Goal: Feedback & Contribution: Leave review/rating

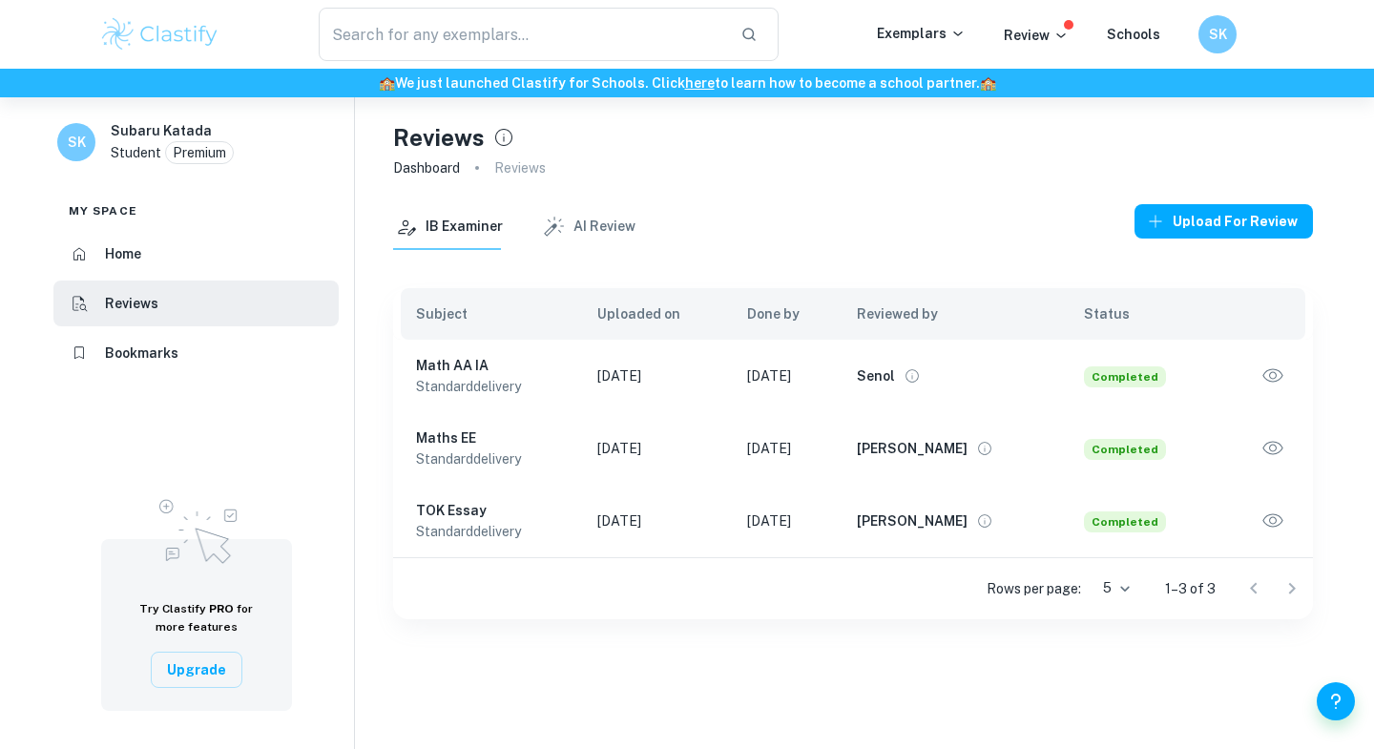
click at [1281, 451] on icon "button" at bounding box center [1272, 448] width 25 height 25
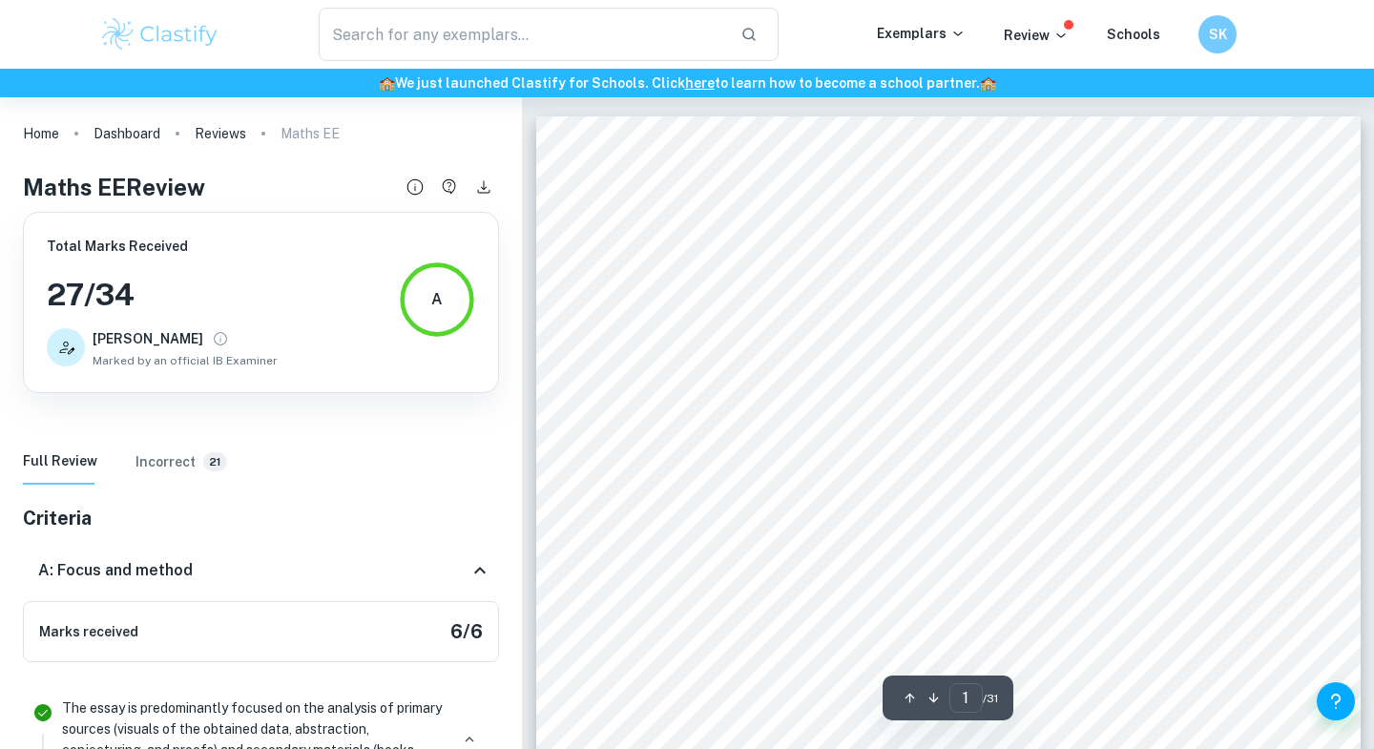
click at [147, 456] on h6 "Incorrect" at bounding box center [165, 461] width 60 height 21
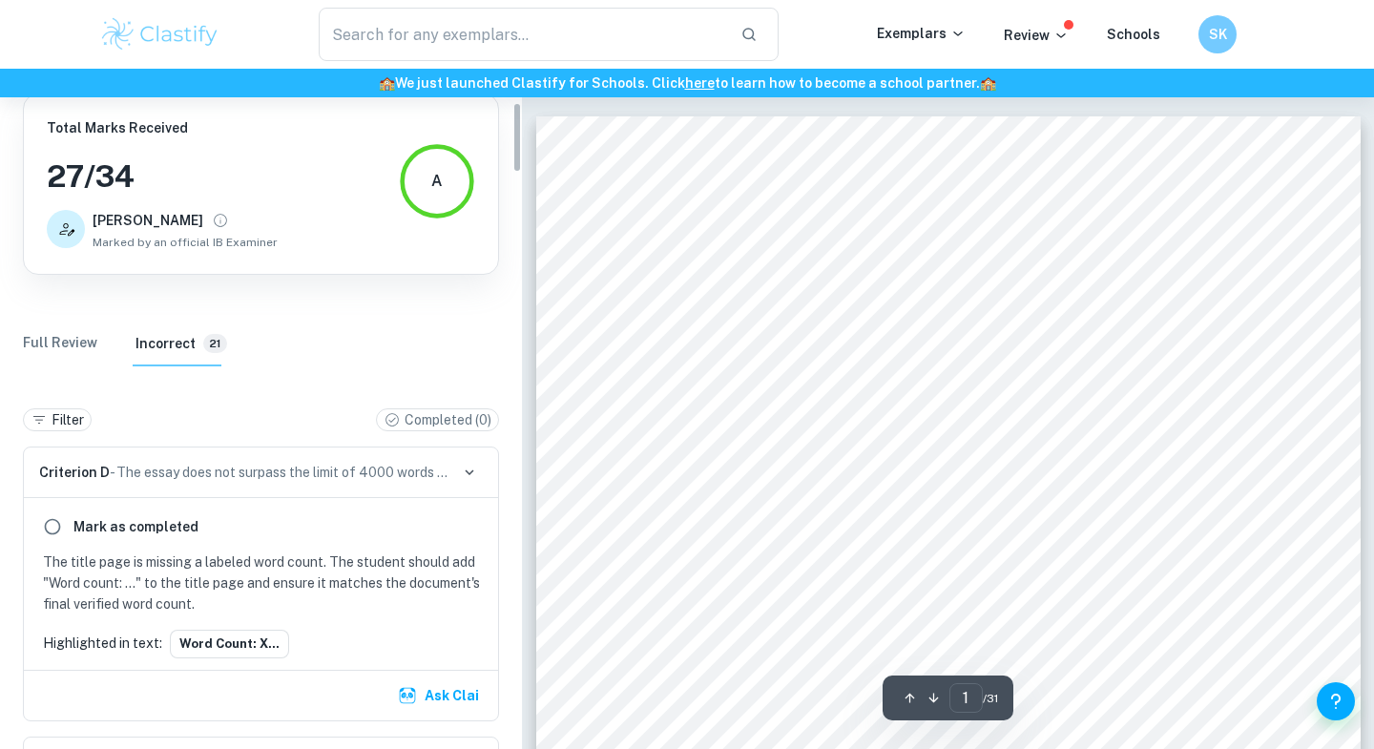
scroll to position [119, 0]
click at [191, 581] on p "The title page is missing a labeled word count. The student should add "Word co…" at bounding box center [265, 582] width 444 height 63
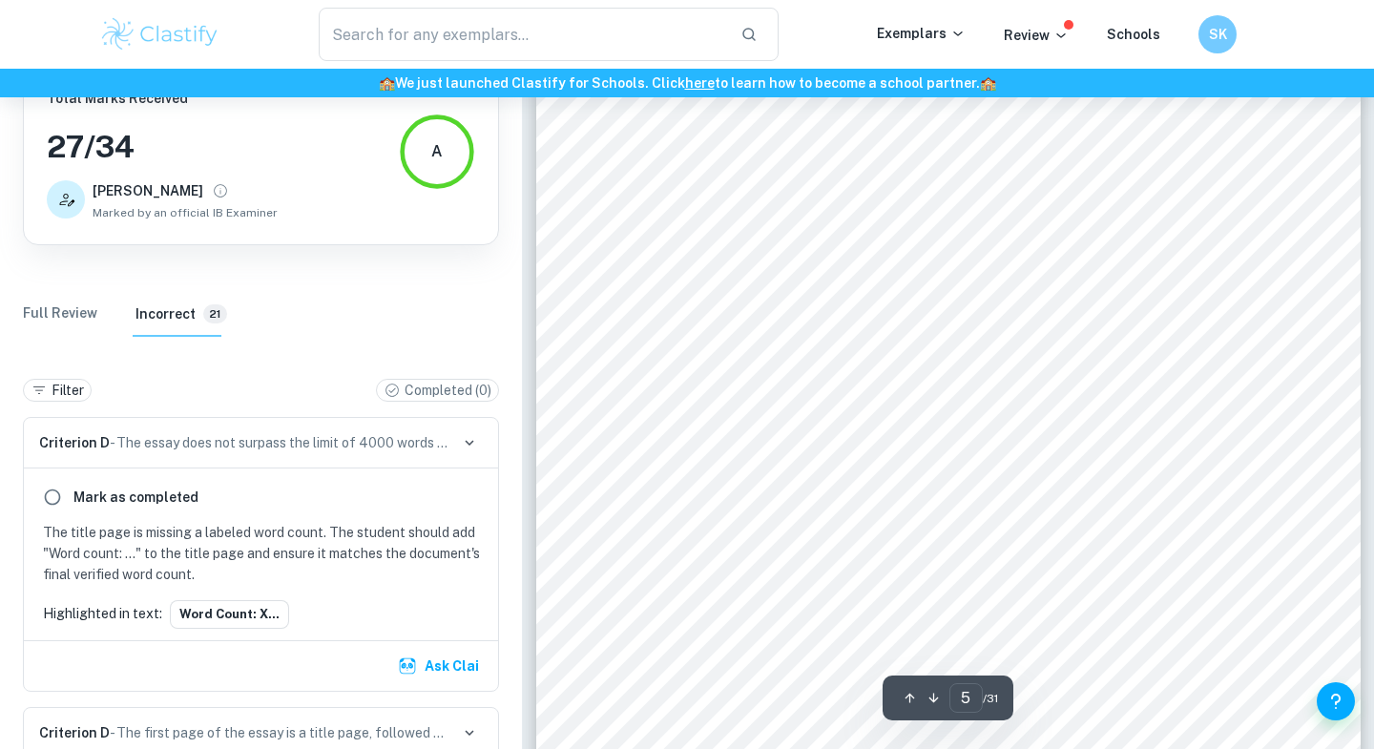
scroll to position [4749, 0]
click at [226, 454] on div "Criterion D - The essay does not surpass the limit of 4000 words as the examine…" at bounding box center [261, 443] width 474 height 51
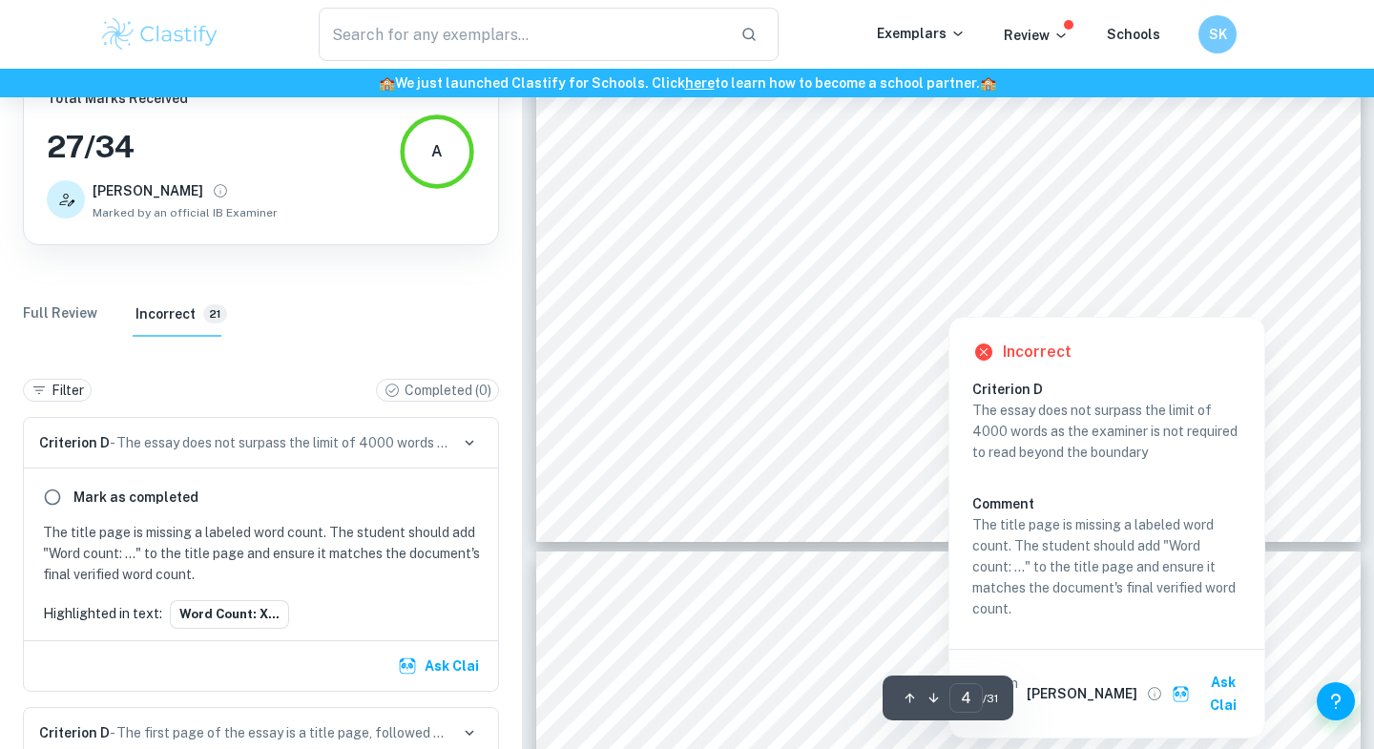
scroll to position [4303, 0]
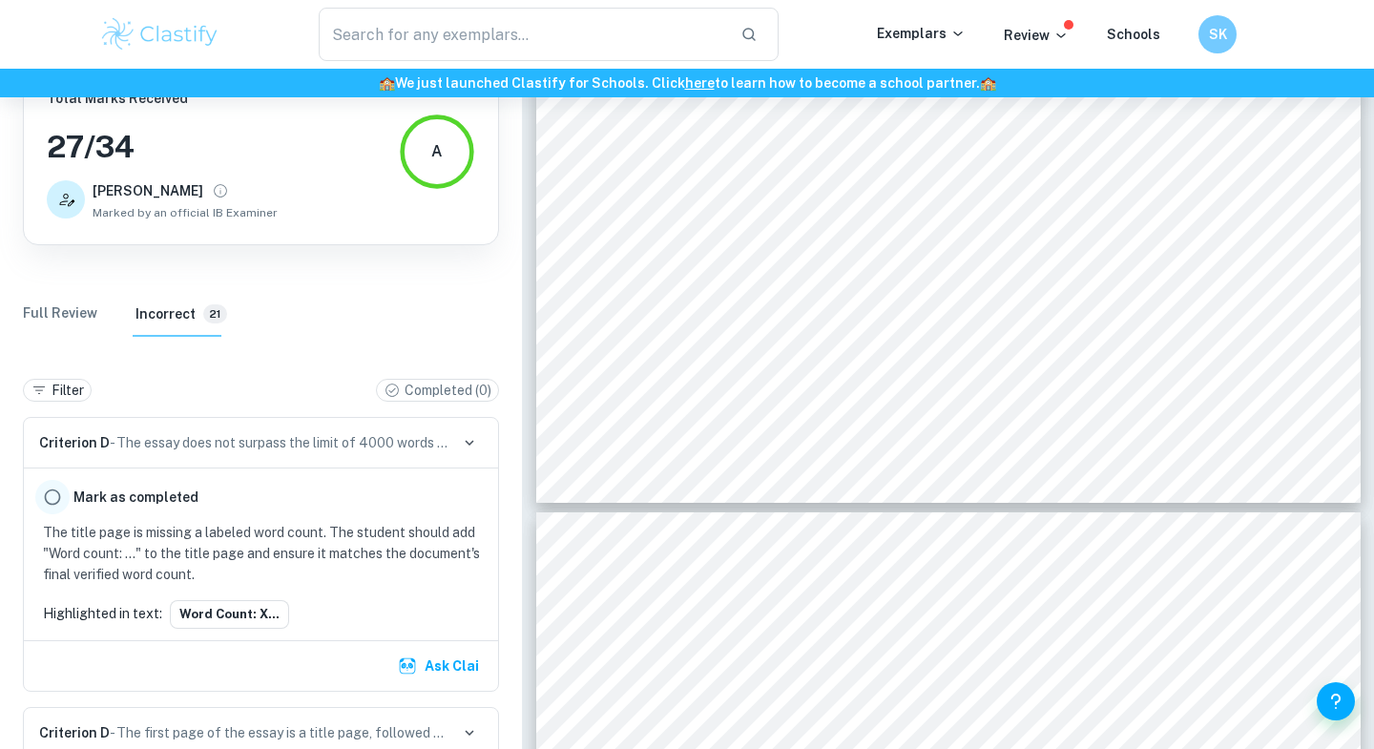
click at [51, 500] on input "radio" at bounding box center [52, 497] width 34 height 34
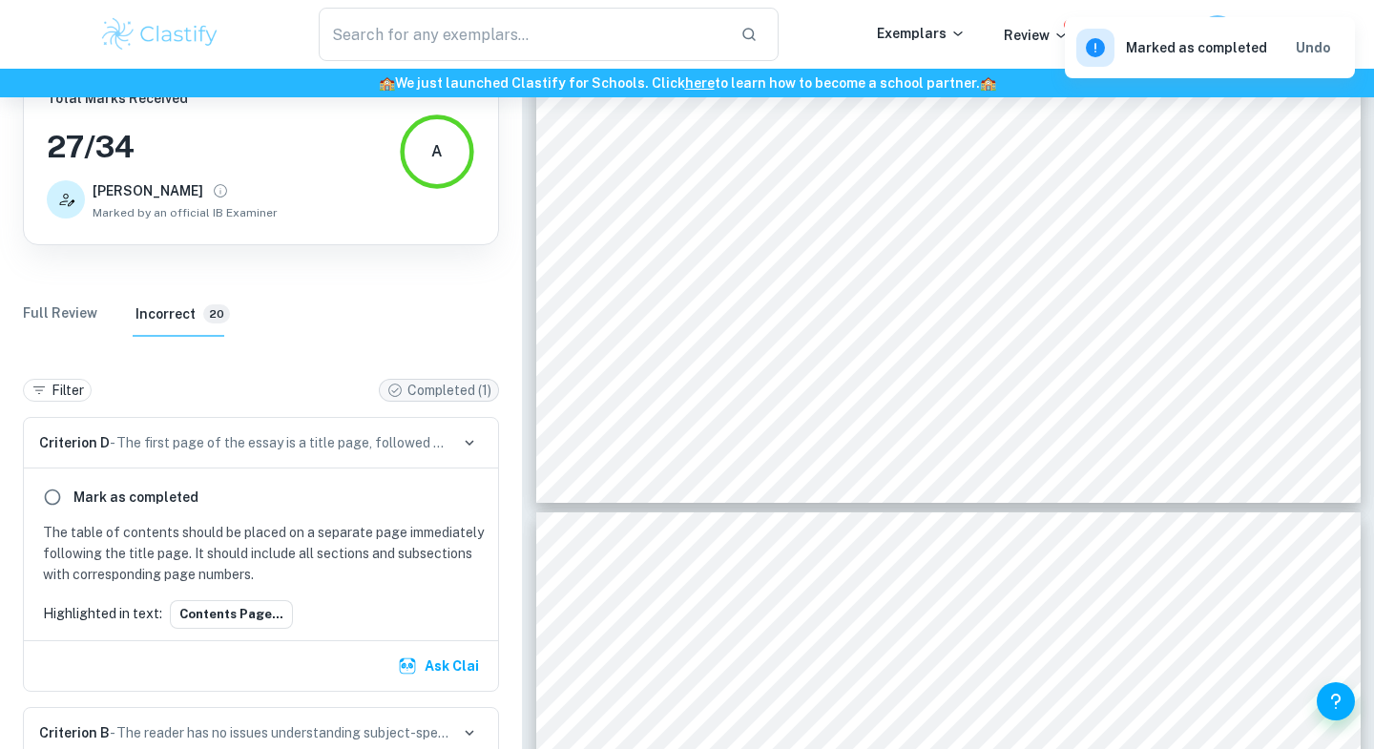
click at [413, 385] on p "Completed ( 1 )" at bounding box center [449, 390] width 84 height 21
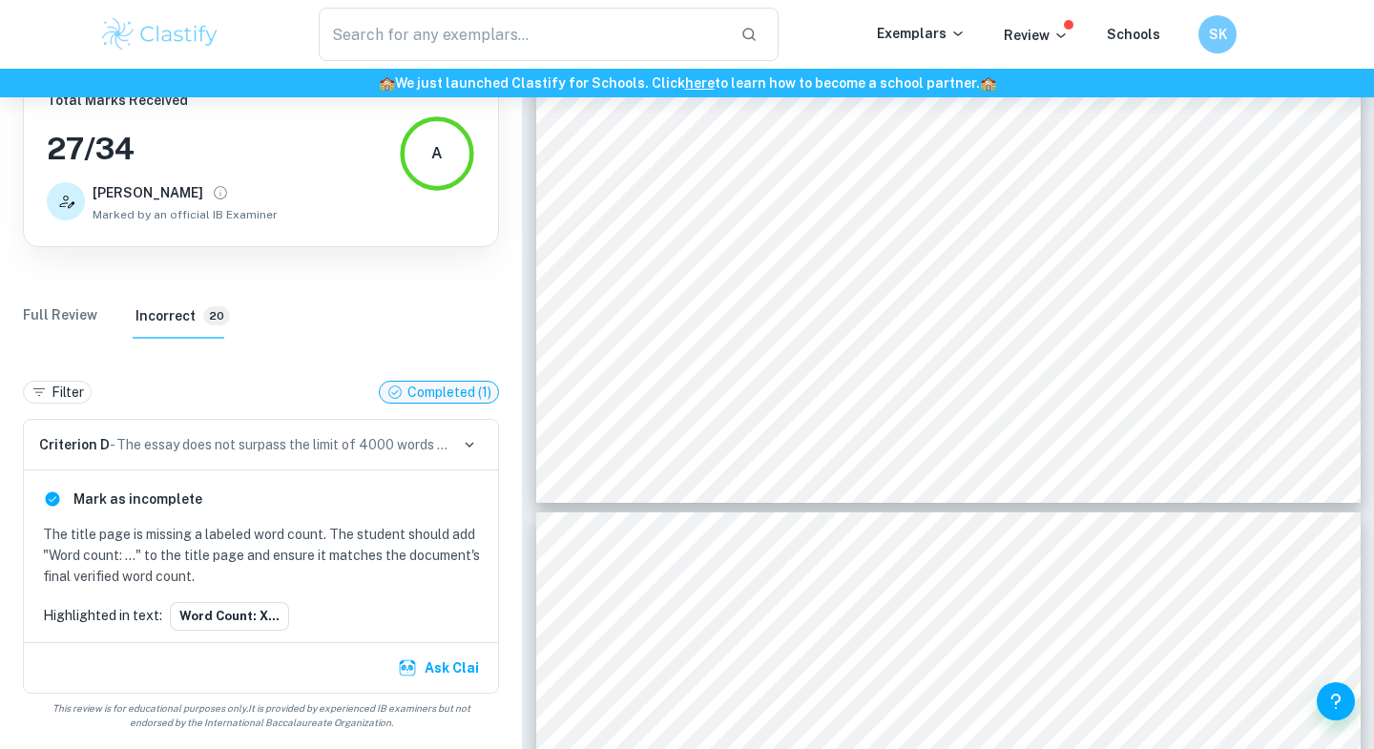
click at [425, 390] on p "Completed ( 1 )" at bounding box center [449, 392] width 84 height 21
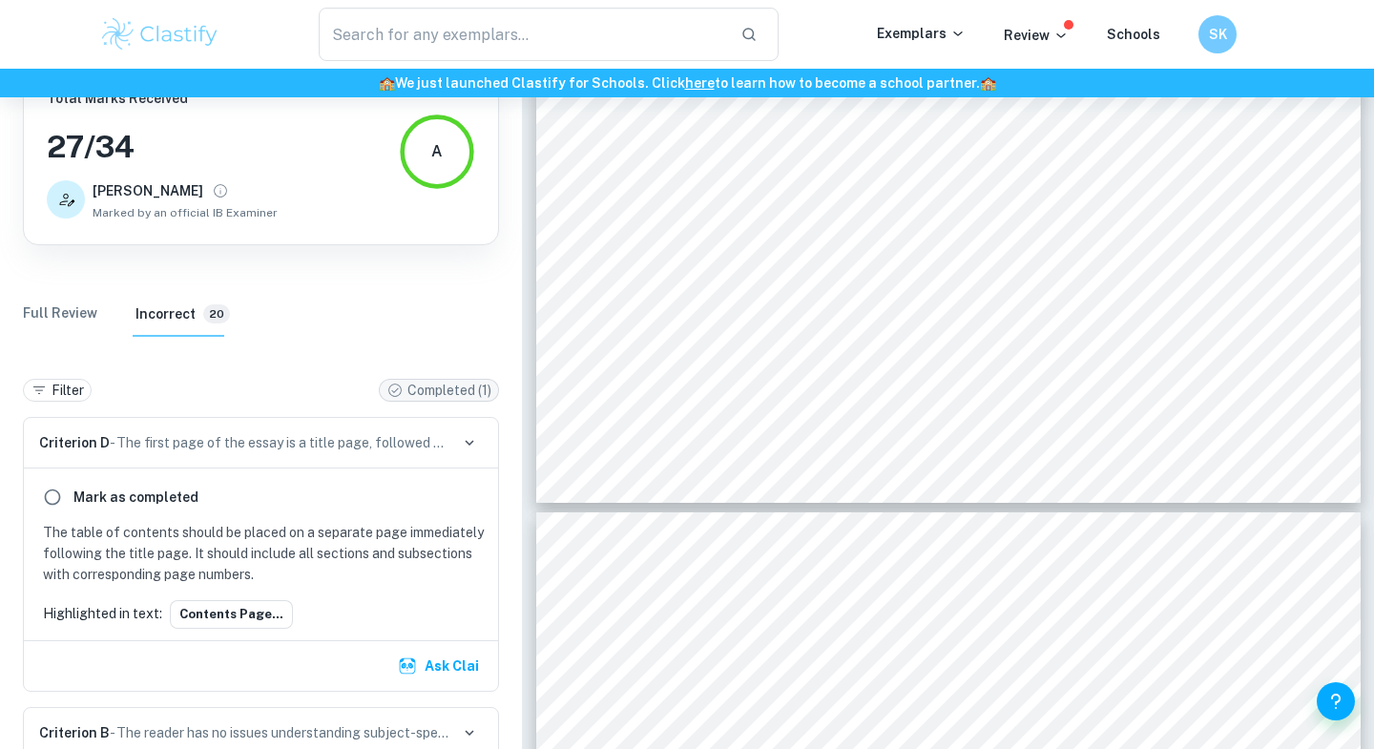
click at [407, 392] on p "Completed ( 1 )" at bounding box center [449, 390] width 84 height 21
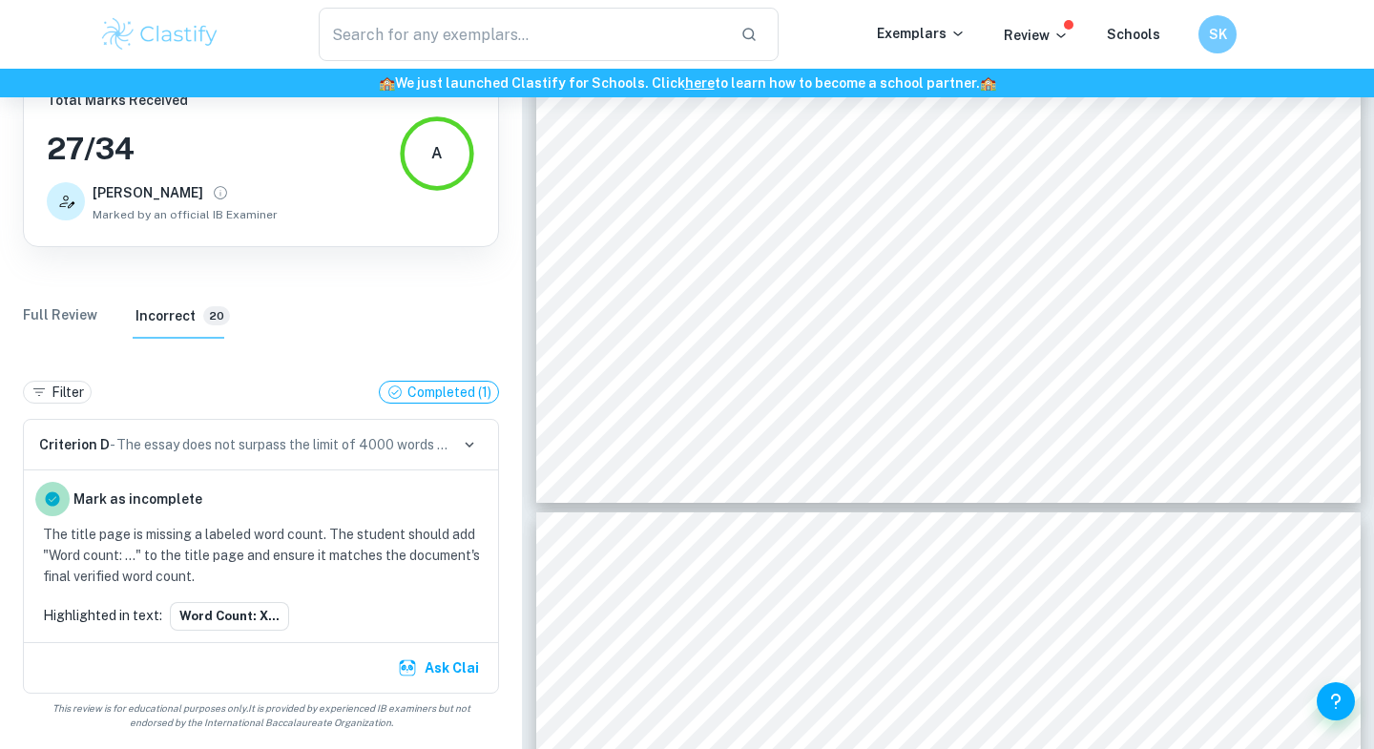
click at [52, 488] on input "radio" at bounding box center [52, 499] width 34 height 34
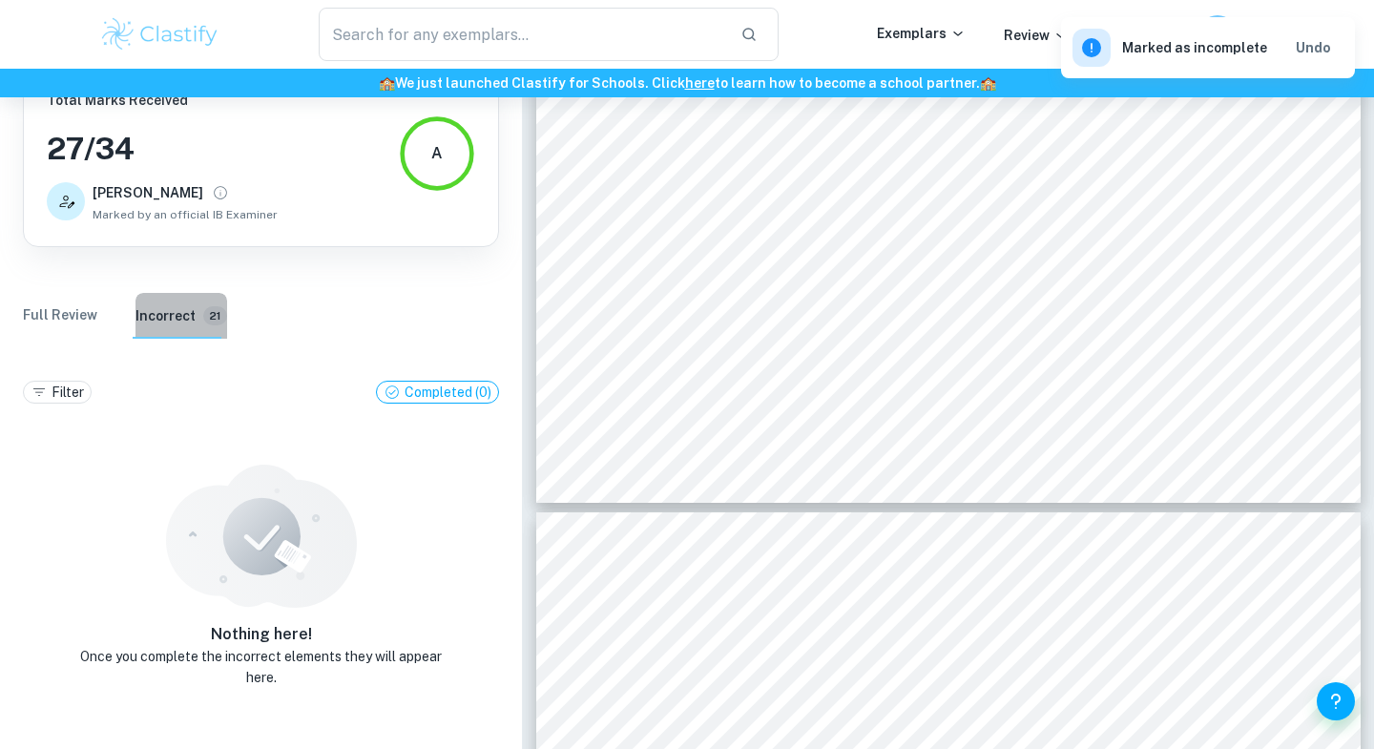
click at [157, 329] on button "Incorrect 21" at bounding box center [181, 316] width 92 height 46
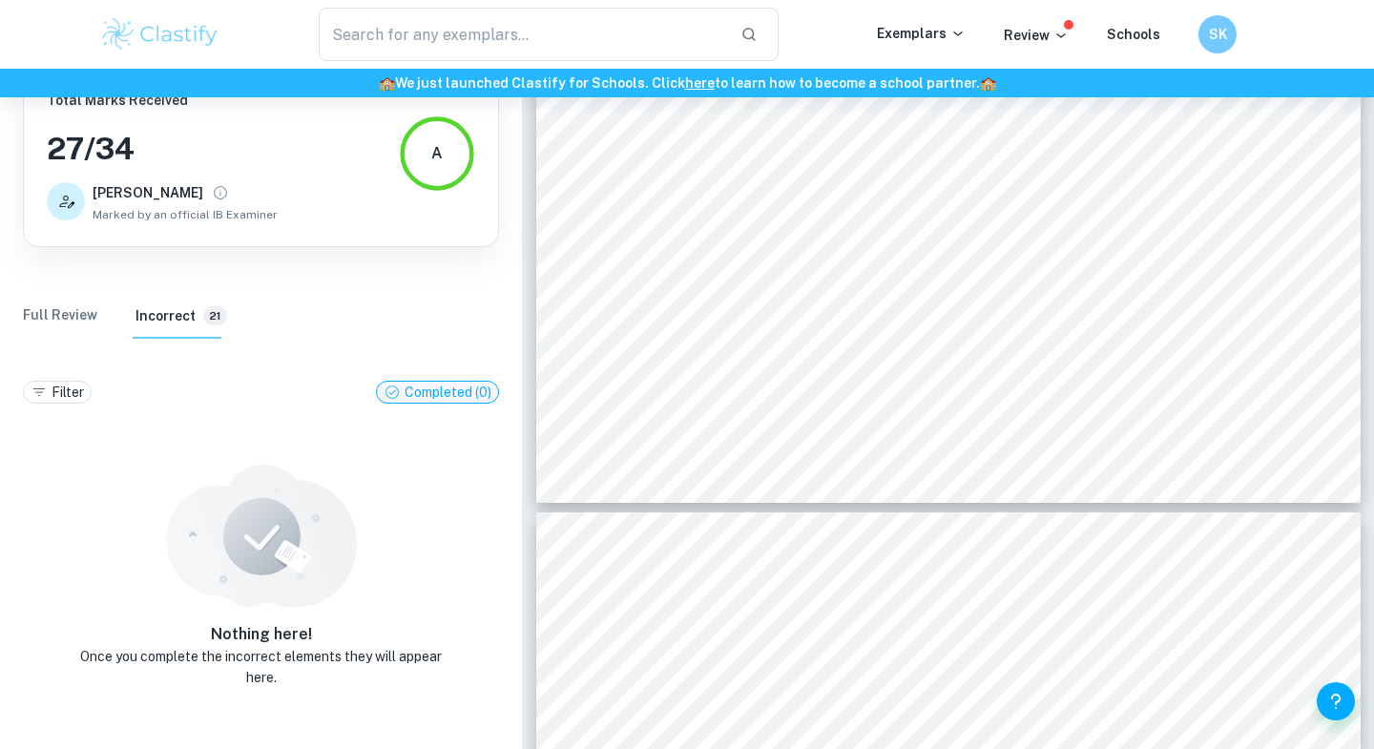
click at [430, 394] on p "Completed ( 0 )" at bounding box center [448, 392] width 87 height 21
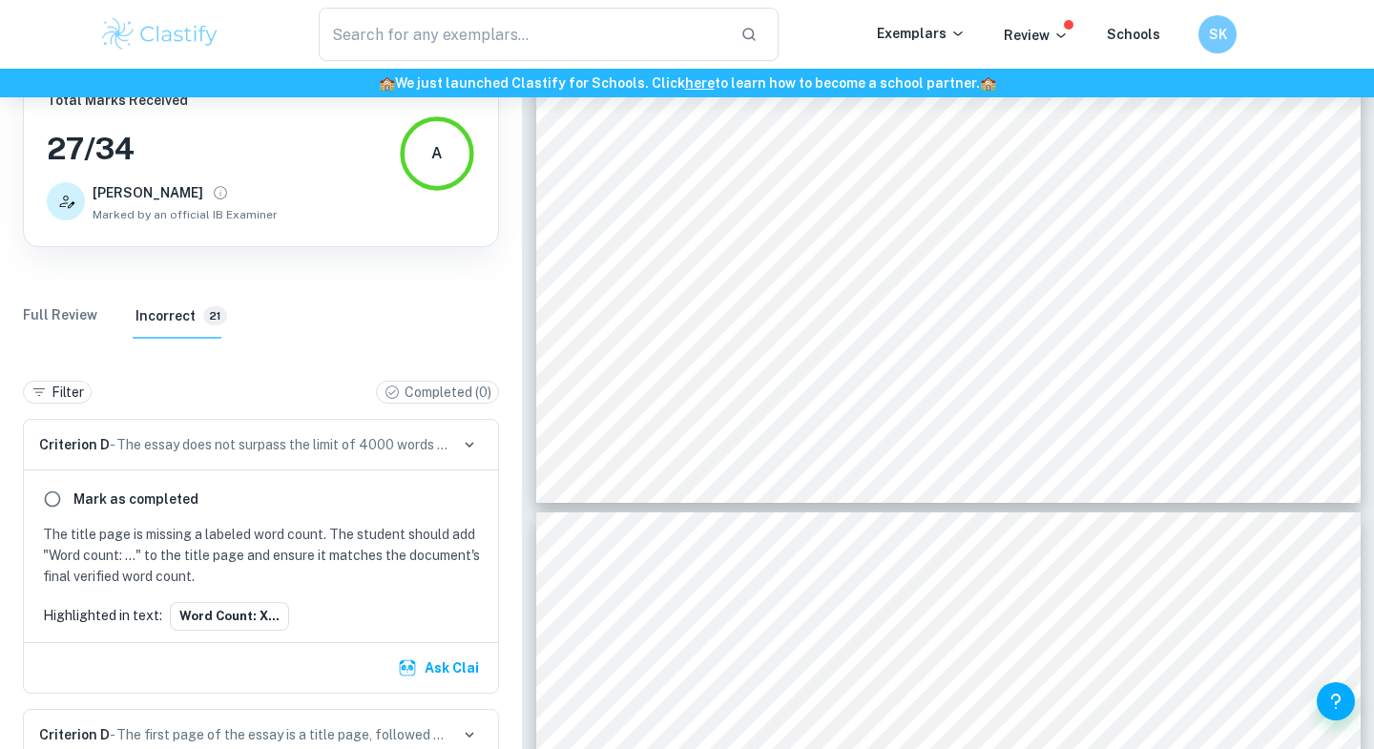
click at [33, 321] on Review "Full Review" at bounding box center [60, 316] width 74 height 46
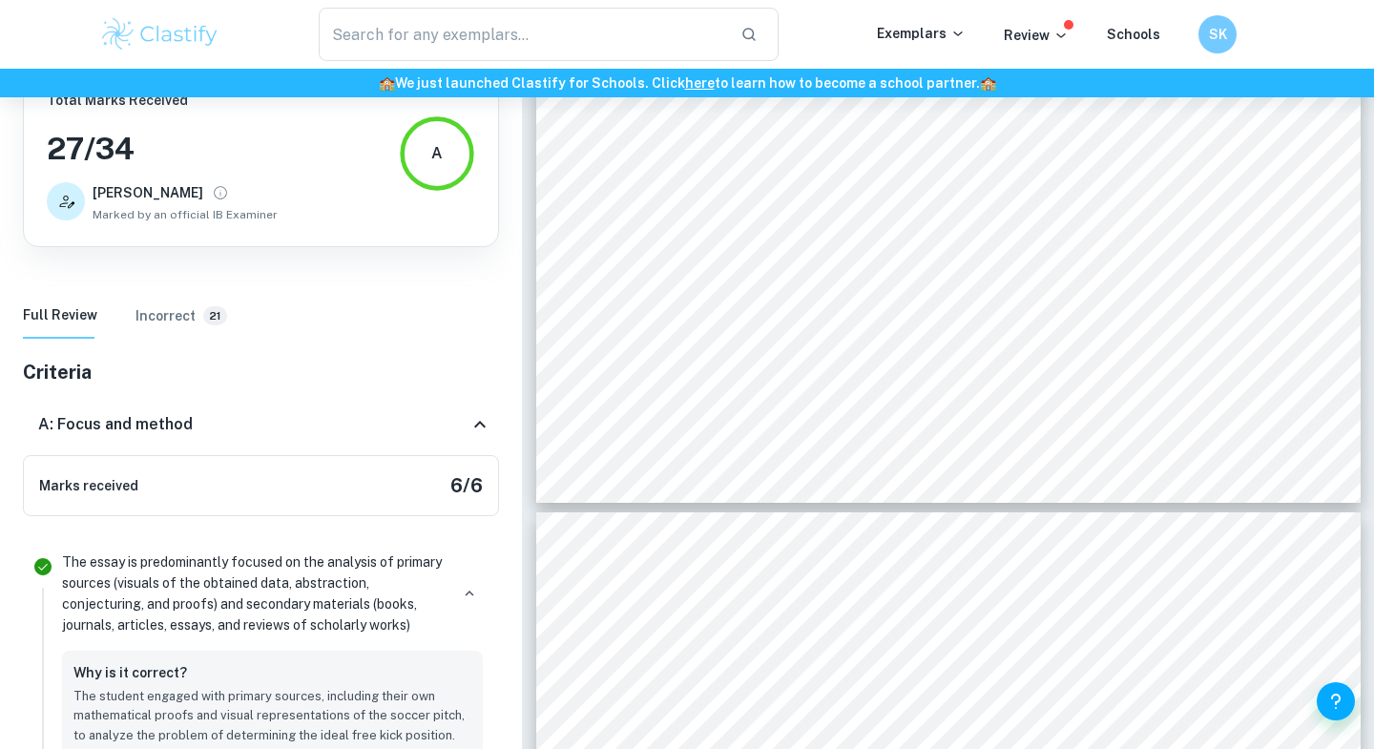
click at [193, 326] on button "Incorrect 21" at bounding box center [181, 316] width 92 height 46
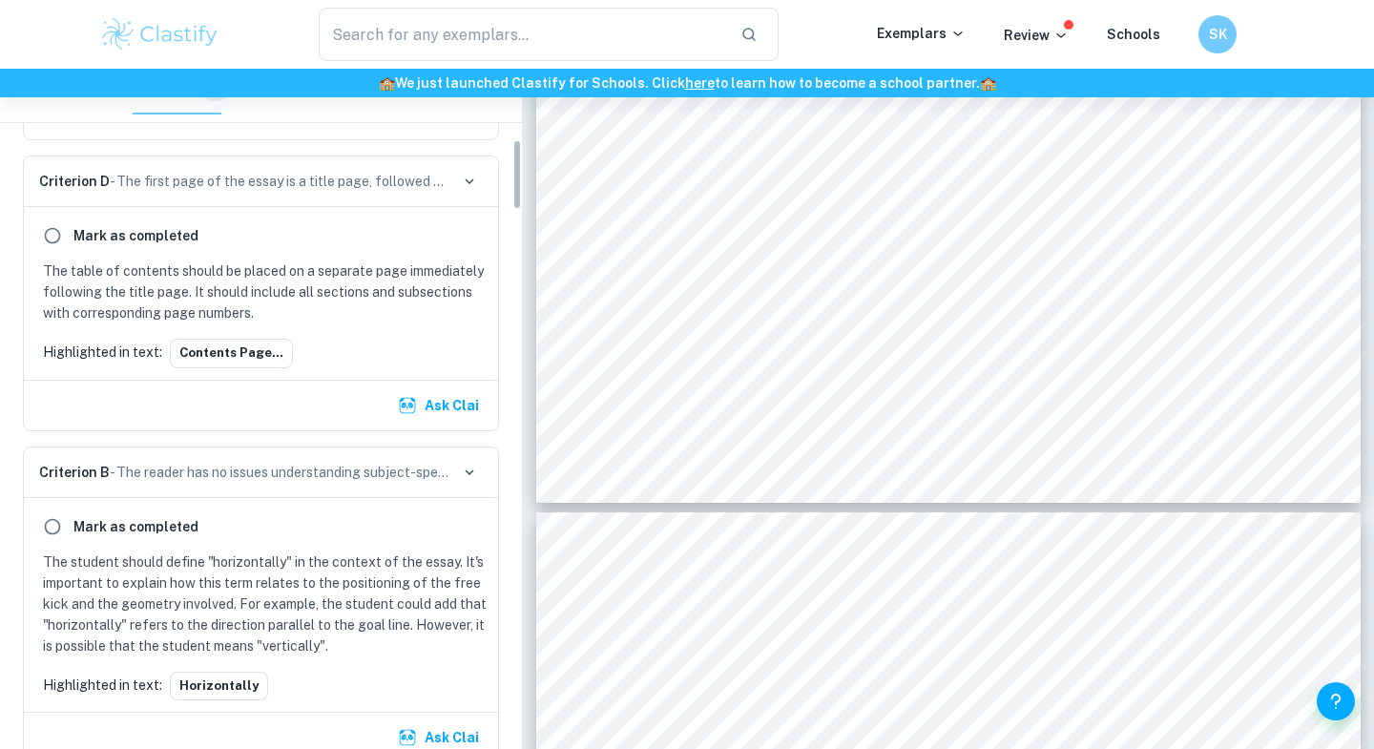
scroll to position [774, 0]
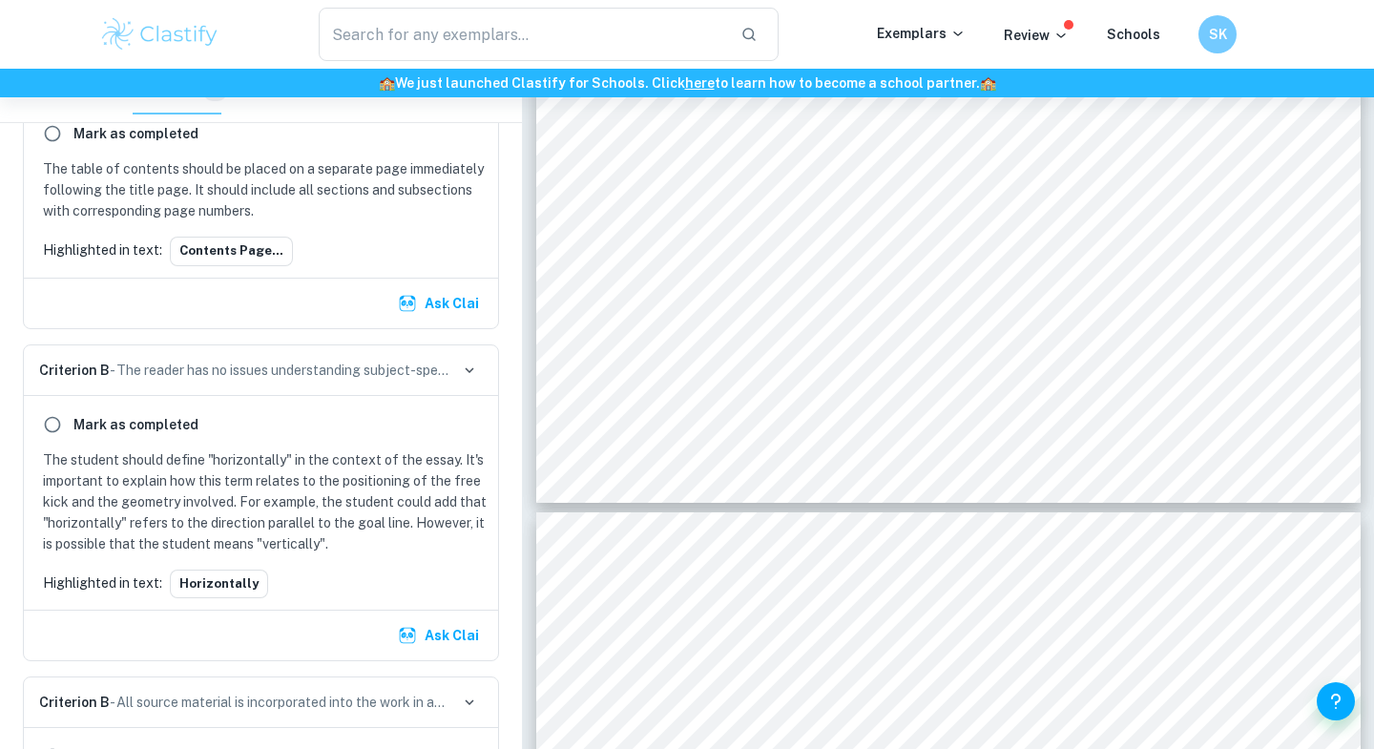
click at [432, 634] on button "Ask Clai" at bounding box center [440, 635] width 93 height 34
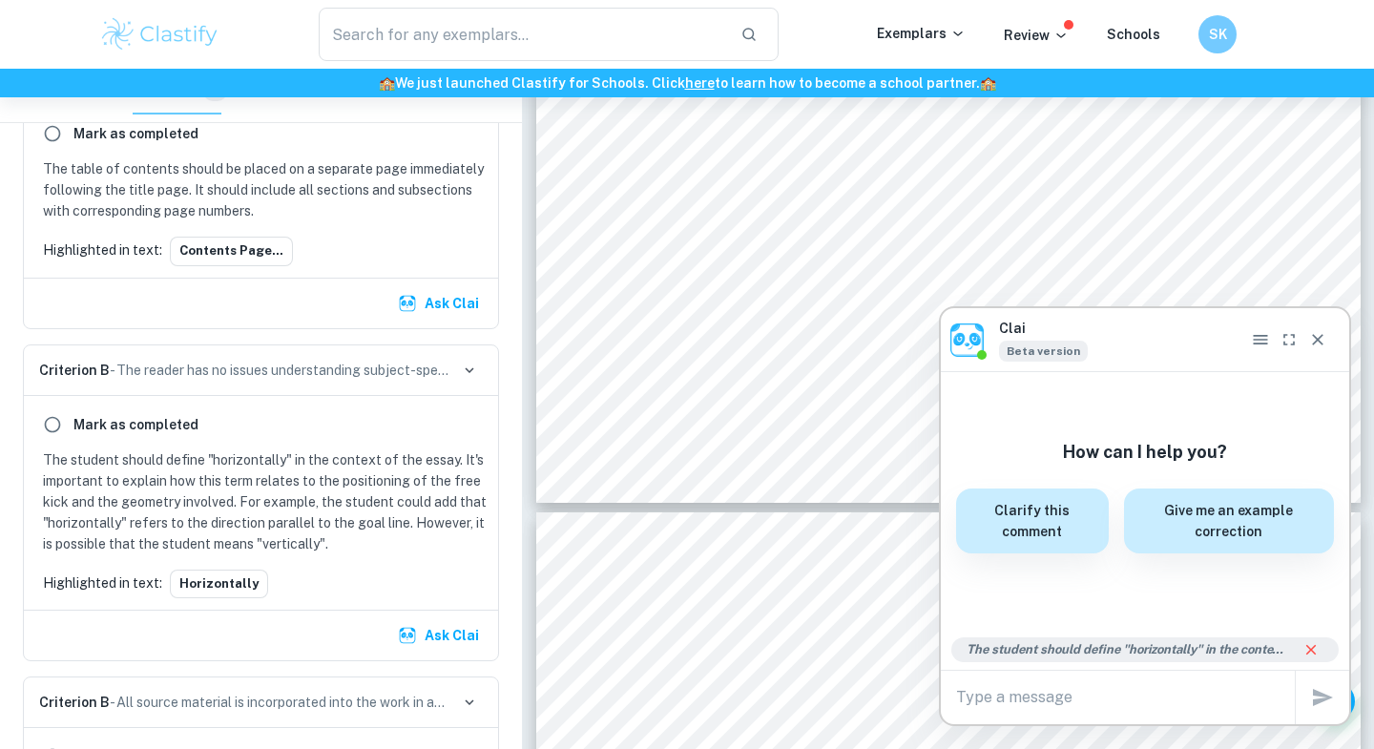
click at [1322, 696] on div "x" at bounding box center [1145, 697] width 408 height 53
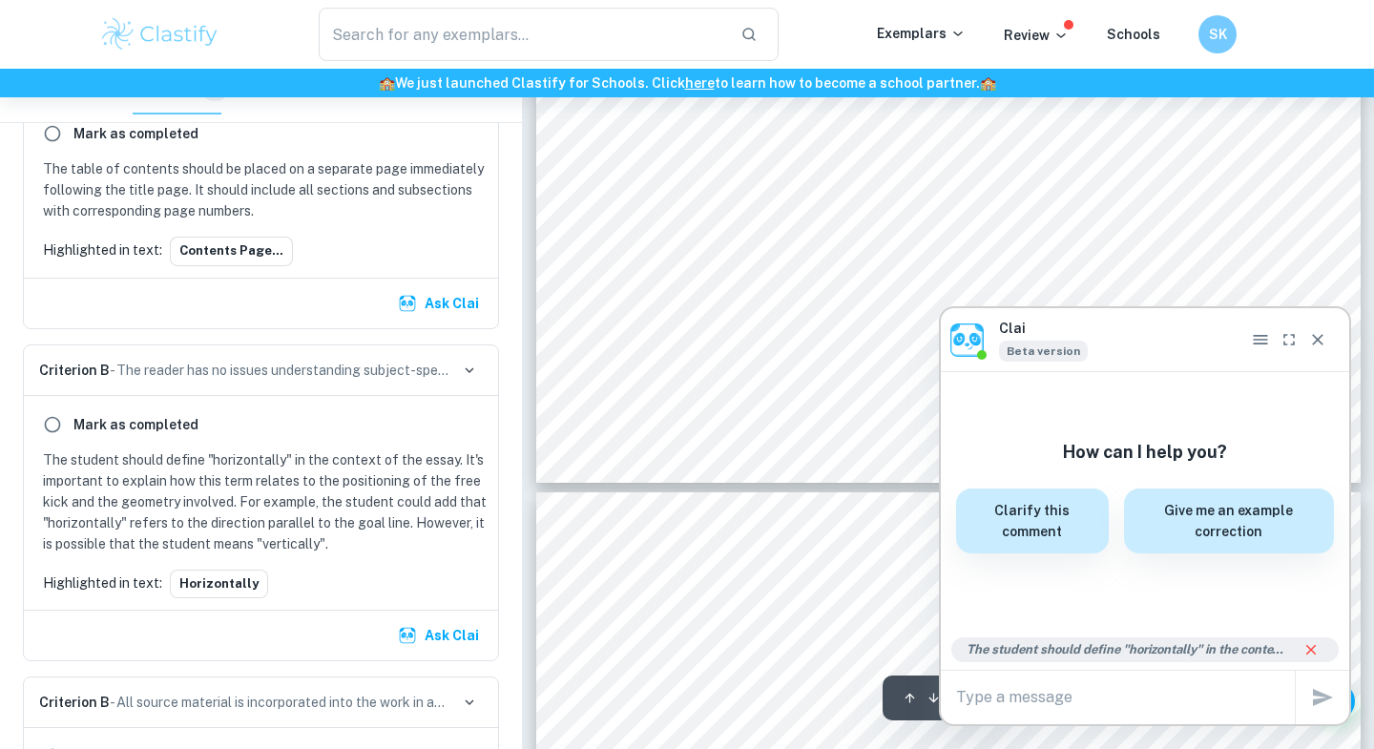
scroll to position [4333, 0]
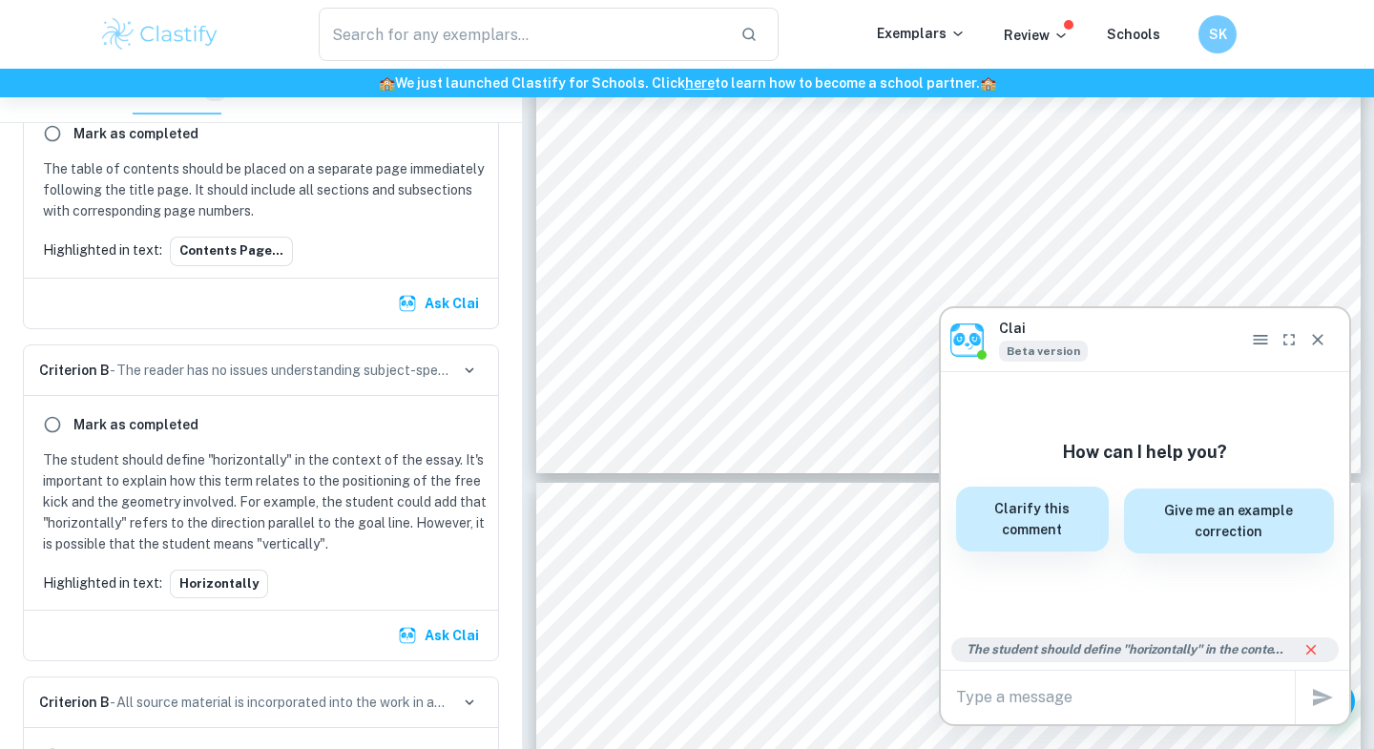
click at [986, 526] on h6 "Clarify this comment" at bounding box center [1033, 519] width 130 height 42
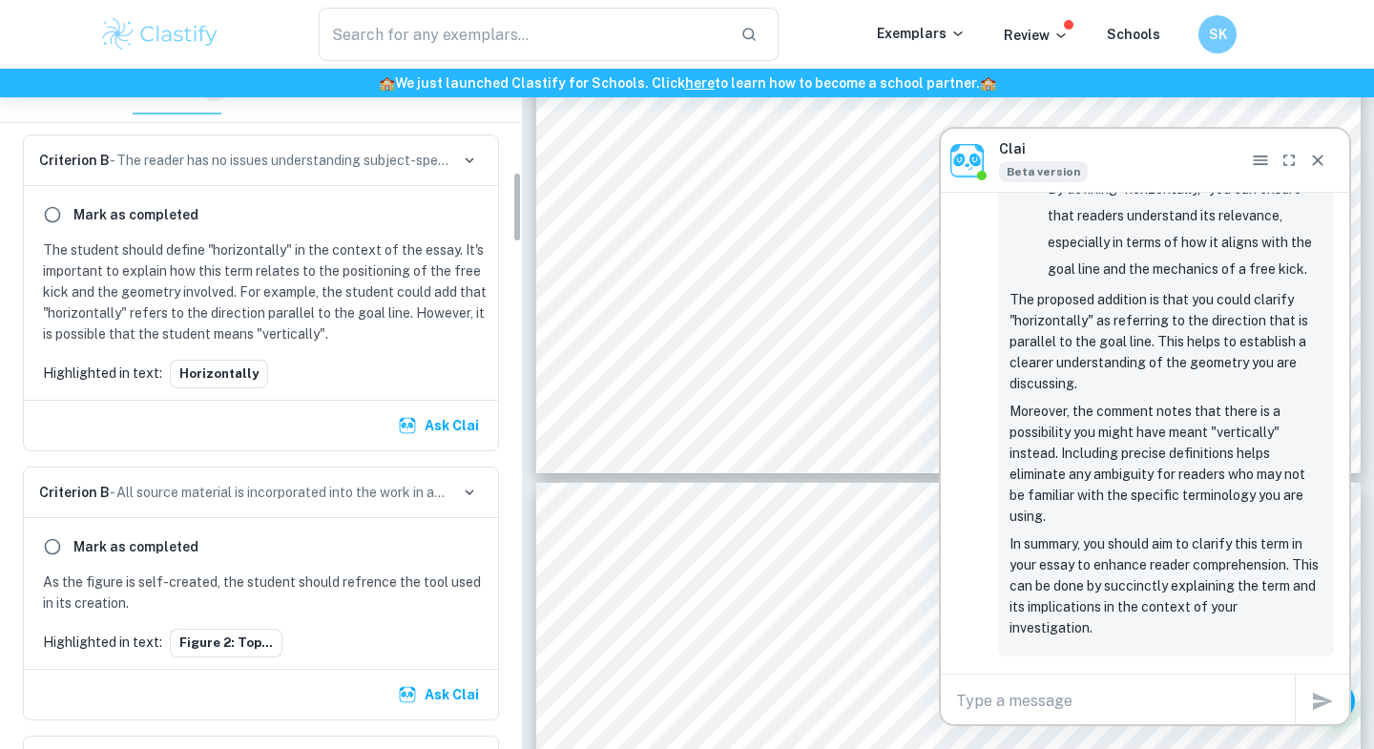
scroll to position [1004, 0]
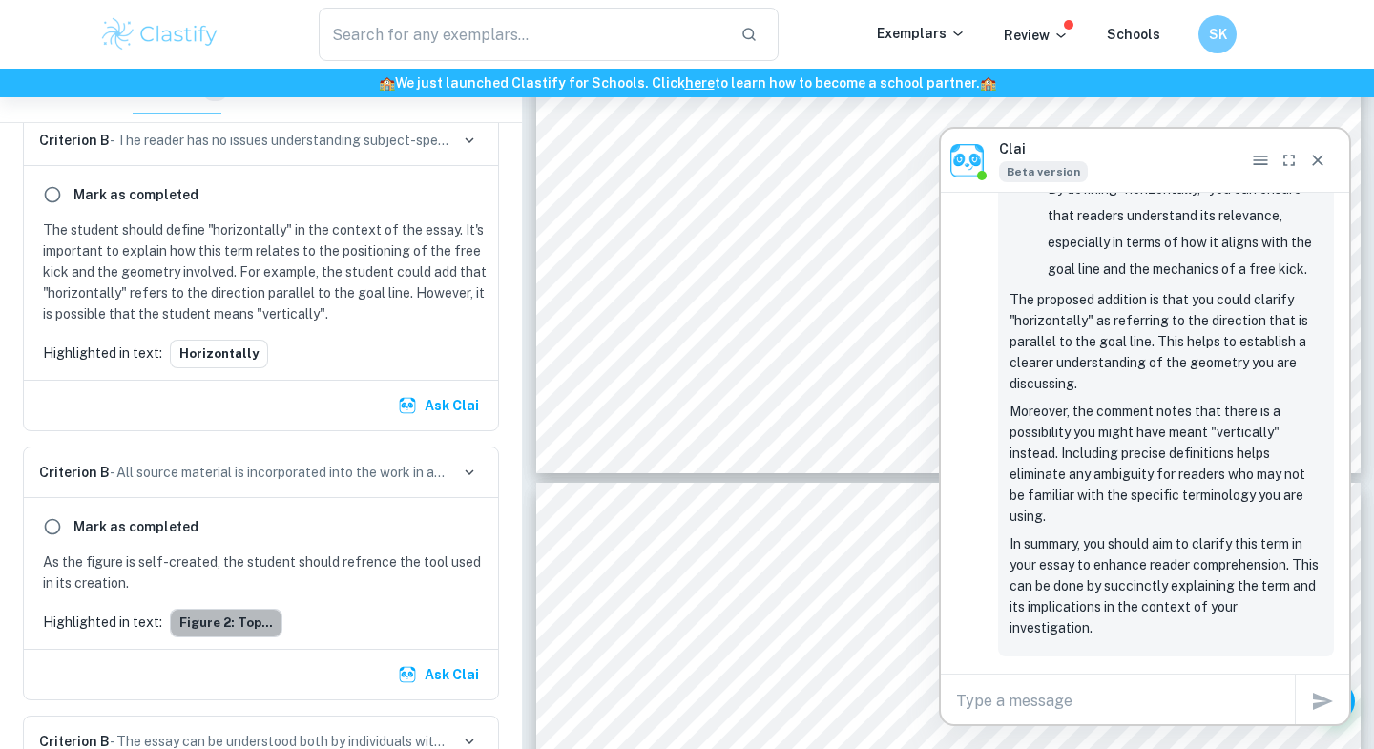
click at [226, 630] on button "Figure 2: Top..." at bounding box center [226, 623] width 113 height 29
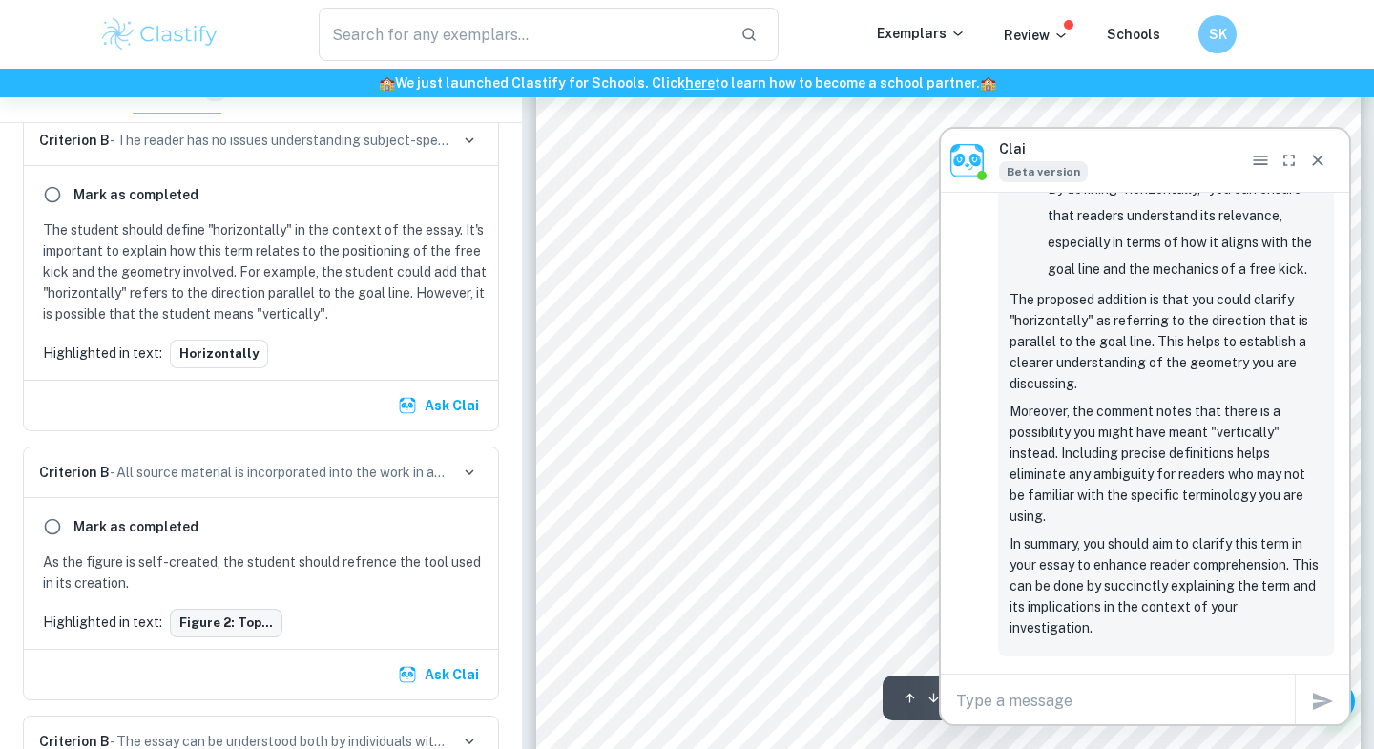
scroll to position [15501, 0]
click at [1325, 162] on icon "Close" at bounding box center [1317, 160] width 19 height 19
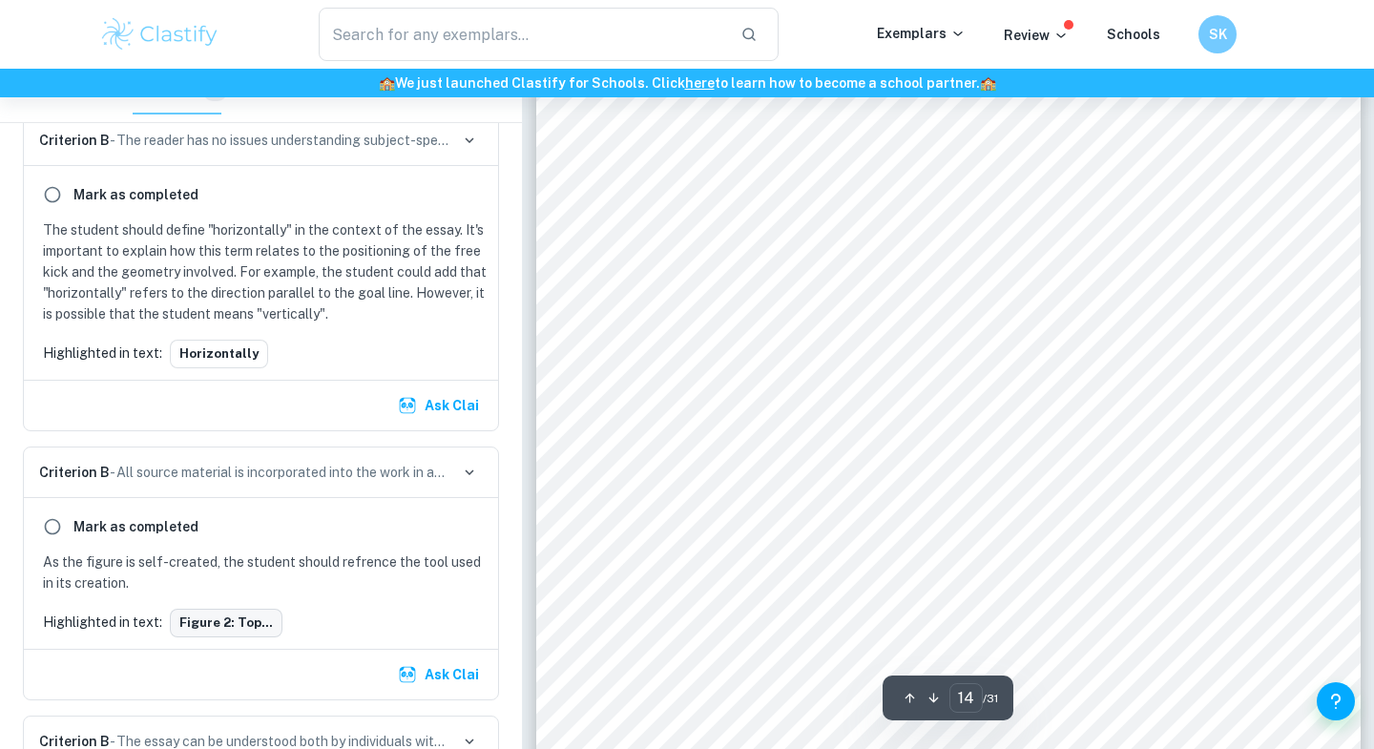
click at [219, 623] on button "Figure 2: Top..." at bounding box center [226, 623] width 113 height 29
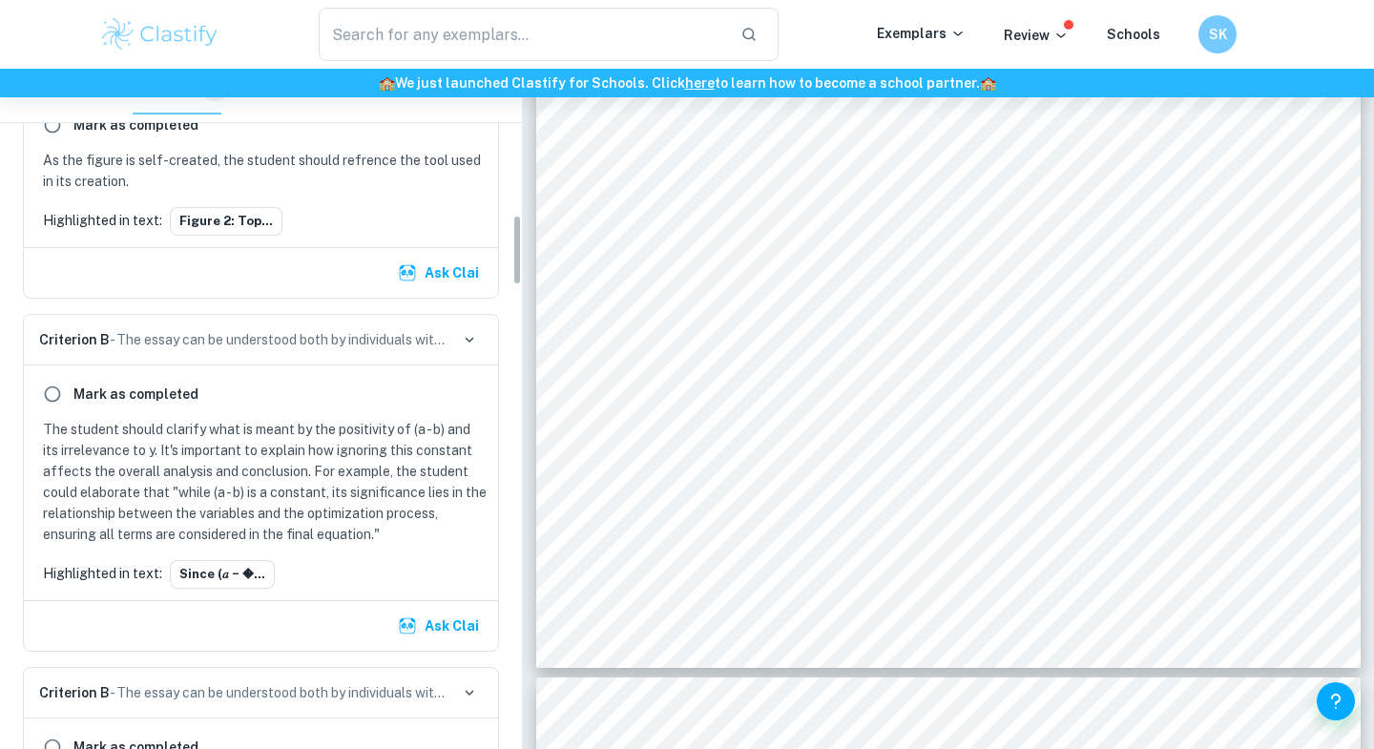
scroll to position [1418, 0]
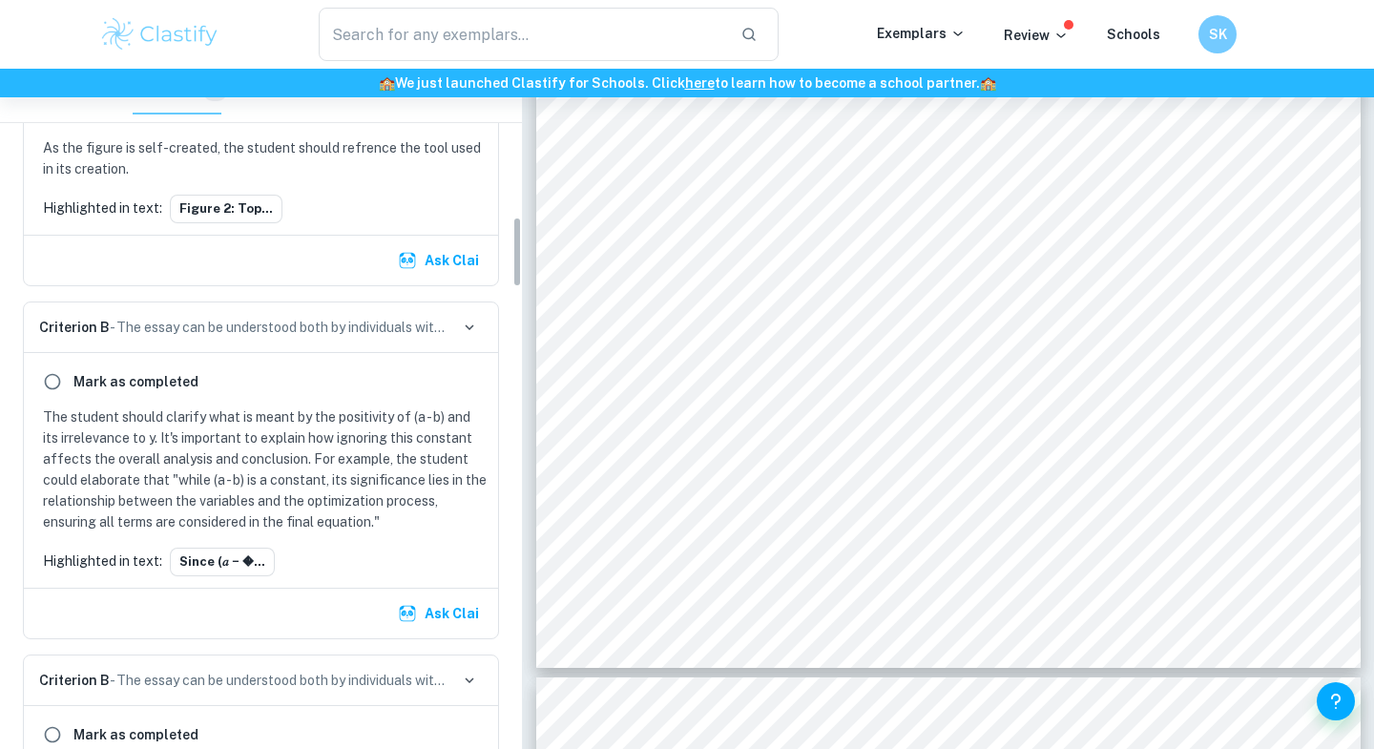
click at [175, 423] on p "The student should clarify what is meant by the positivity of (a - b) and its i…" at bounding box center [265, 469] width 444 height 126
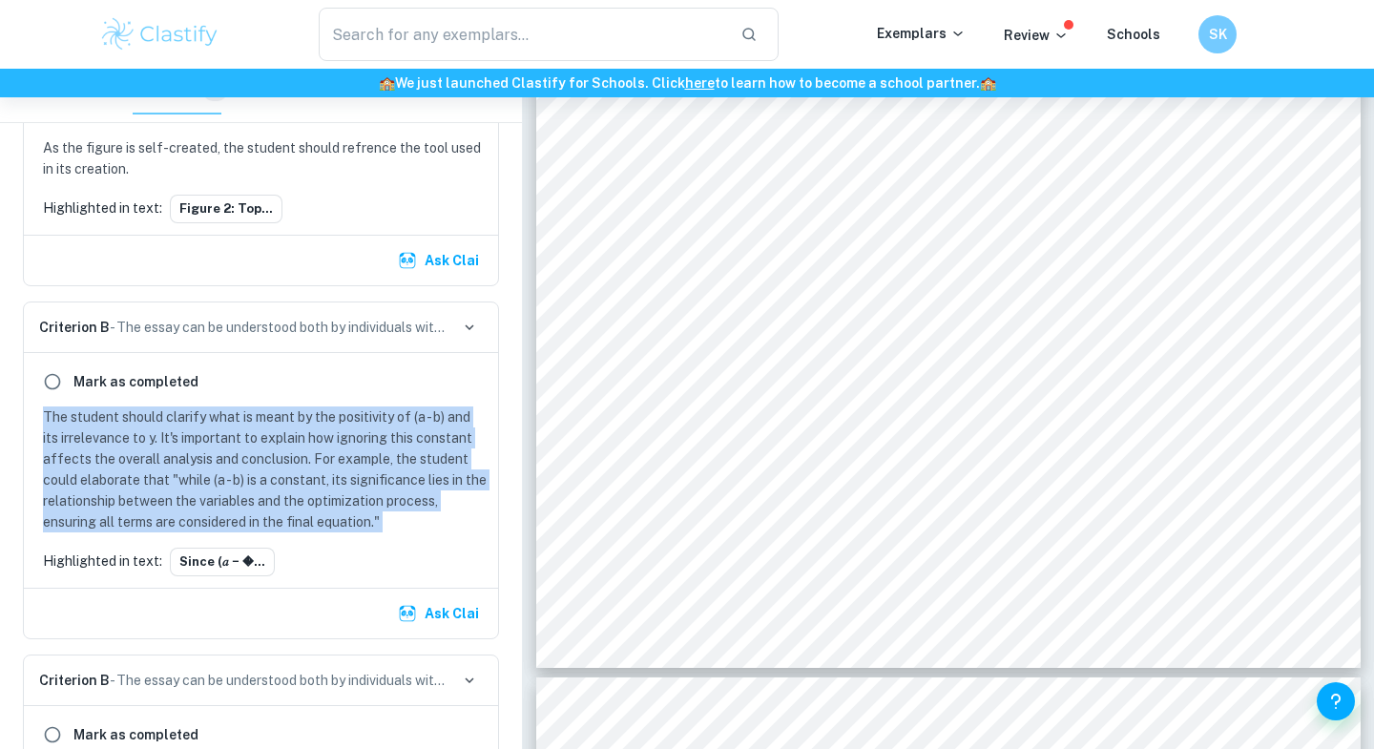
click at [181, 471] on p "The student should clarify what is meant by the positivity of (a - b) and its i…" at bounding box center [265, 469] width 444 height 126
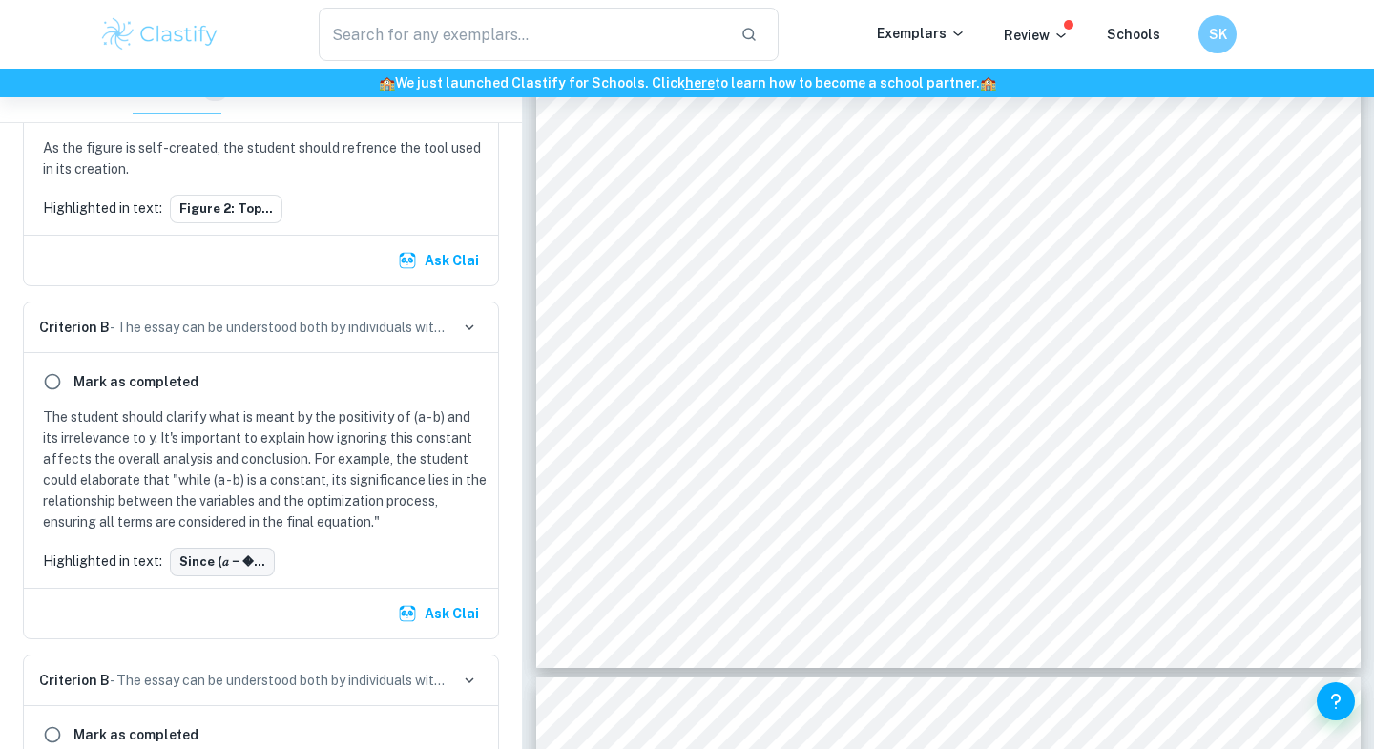
click at [211, 568] on button "Since (𝑎 − �..." at bounding box center [222, 562] width 105 height 29
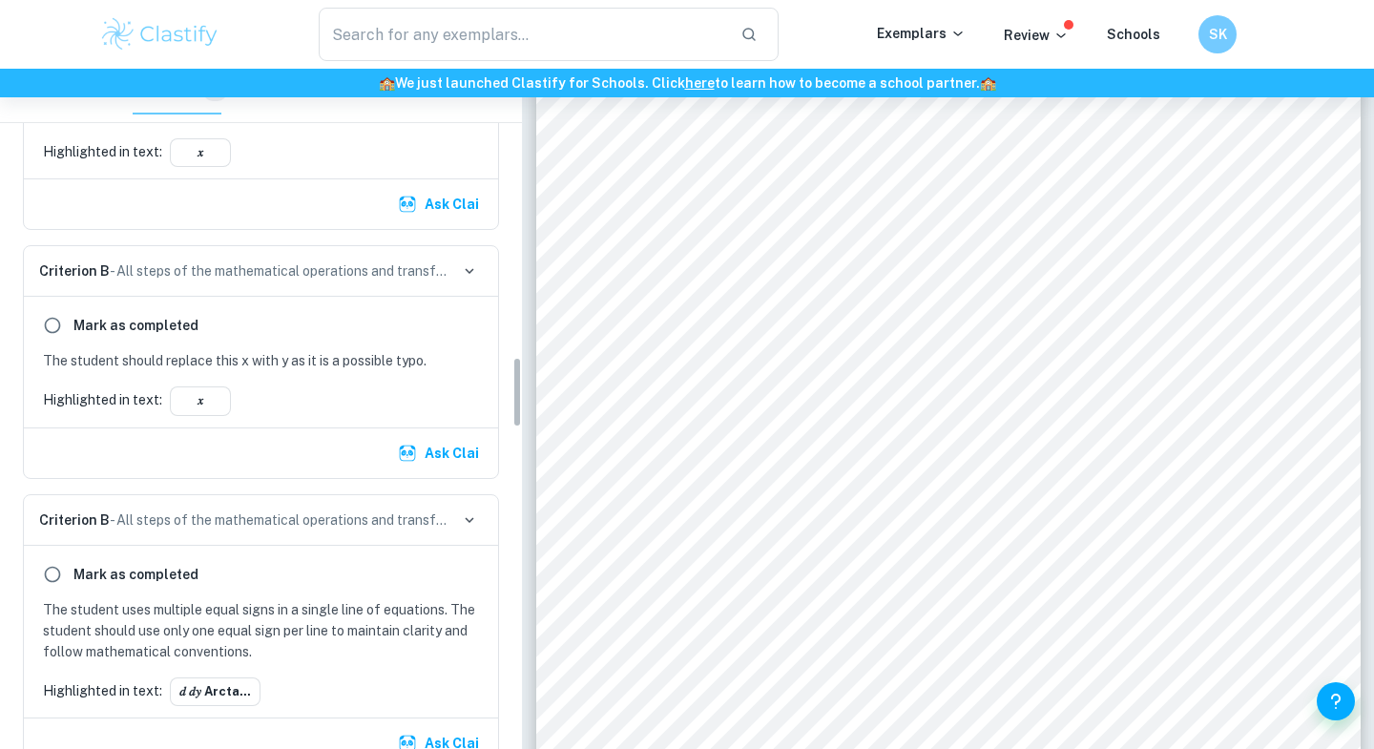
scroll to position [2763, 0]
click at [210, 396] on button "𝑥" at bounding box center [200, 399] width 61 height 29
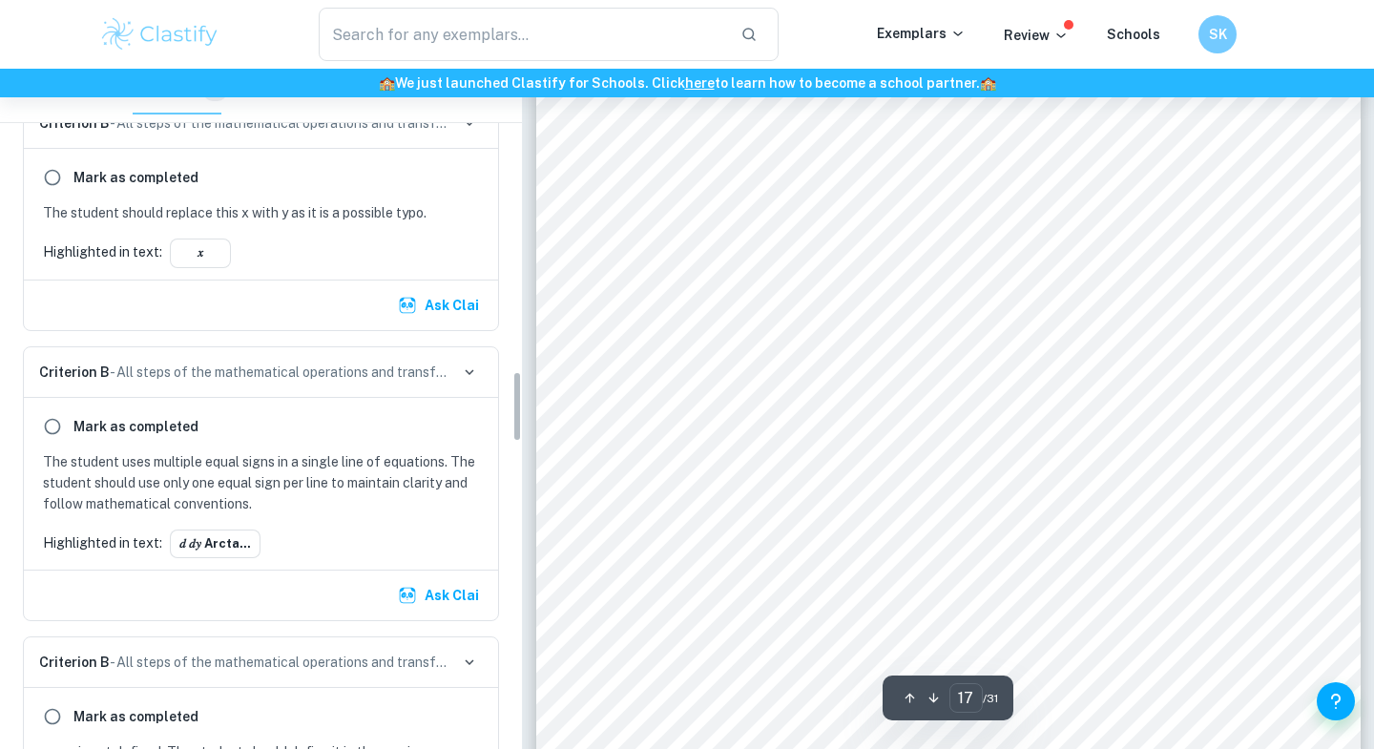
scroll to position [2933, 0]
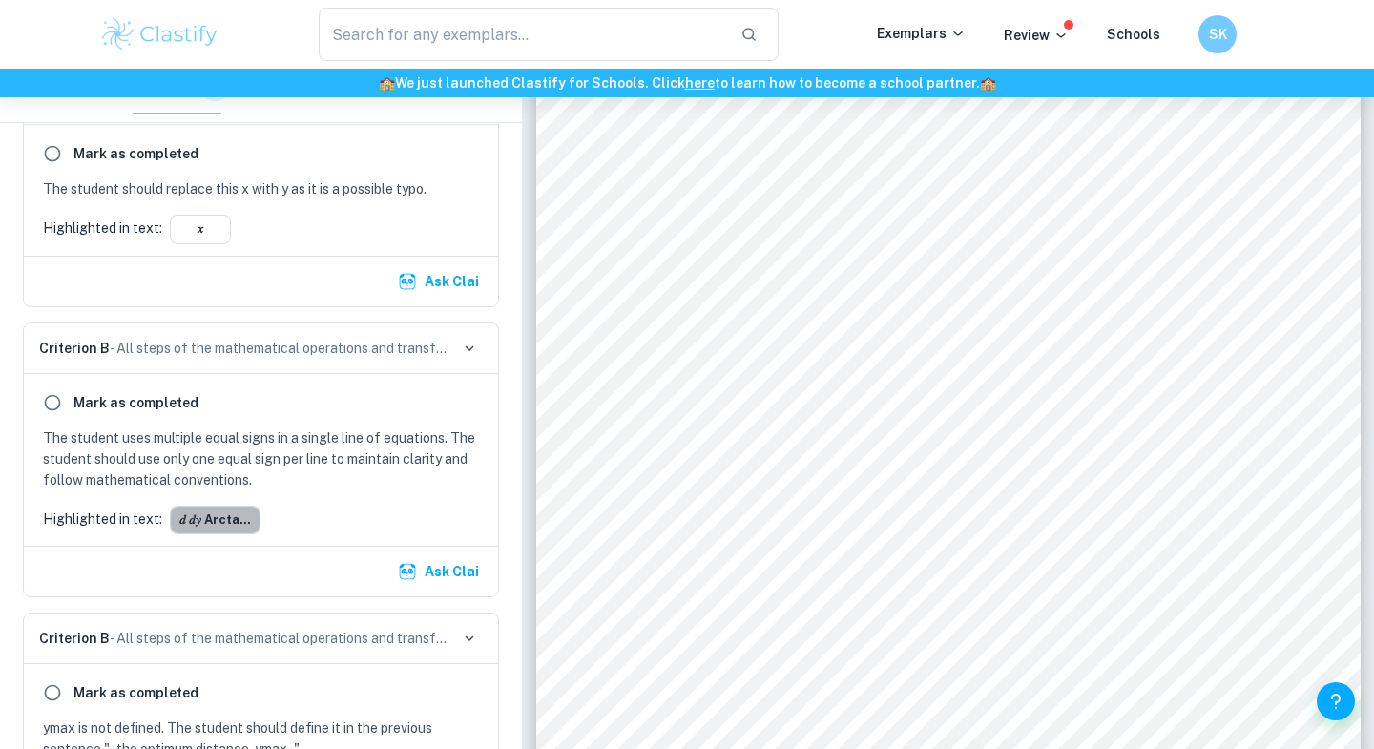
click at [236, 518] on button "𝑑 𝑑𝑦 arcta..." at bounding box center [215, 520] width 91 height 29
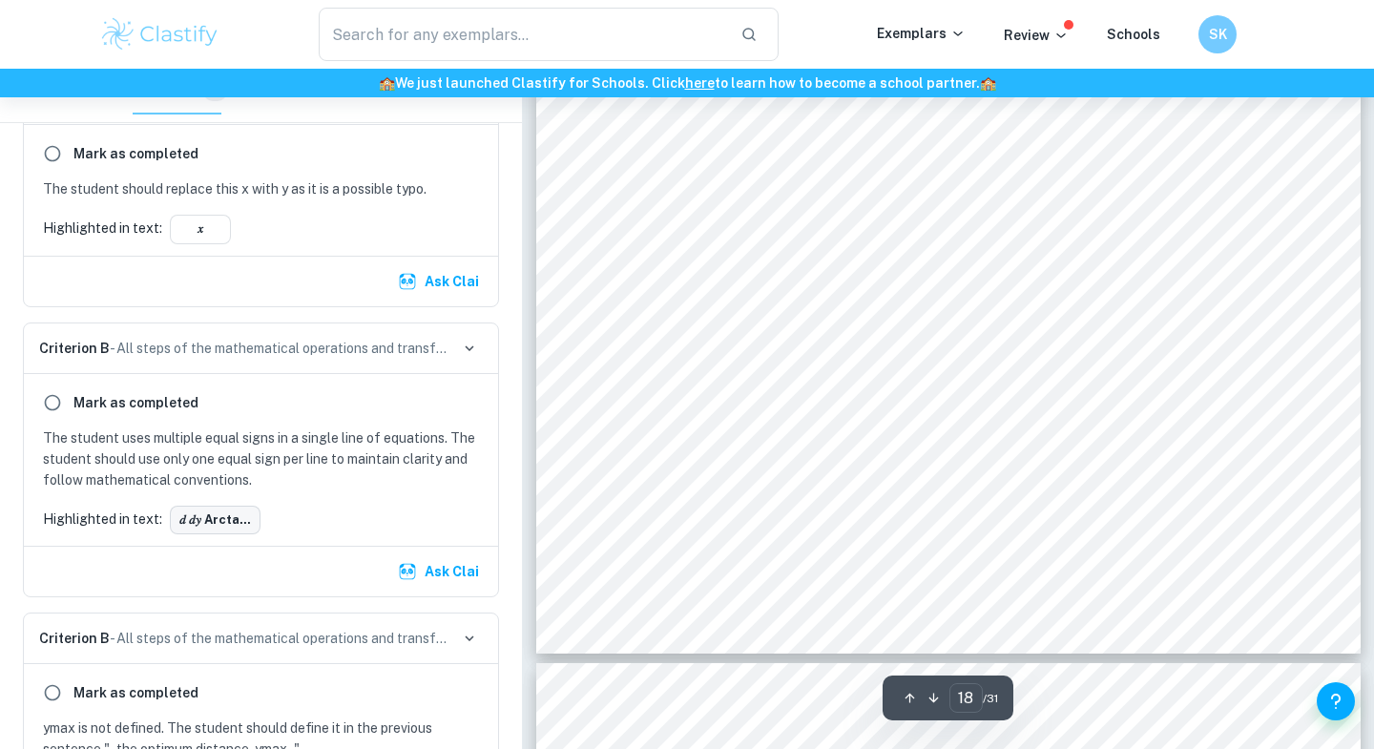
type input "19"
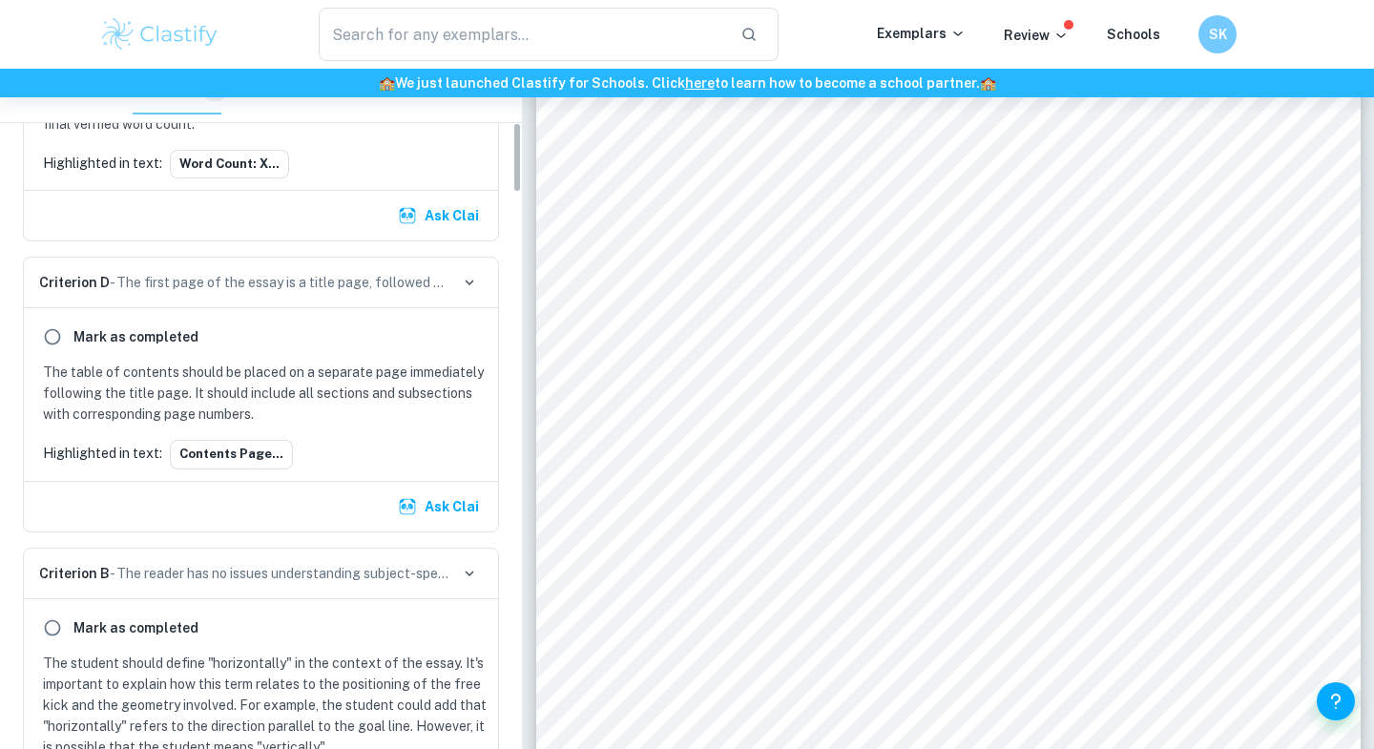
scroll to position [0, 0]
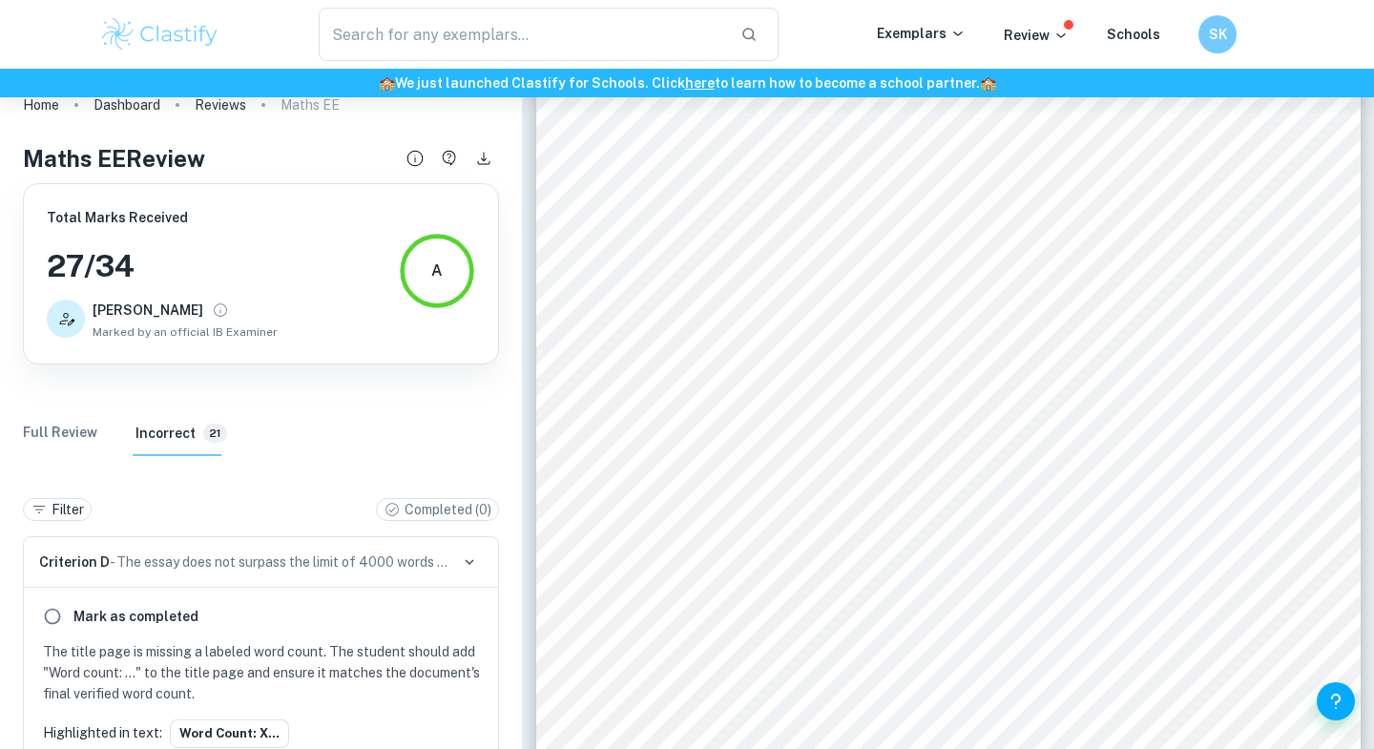
click at [79, 429] on Review "Full Review" at bounding box center [60, 433] width 74 height 46
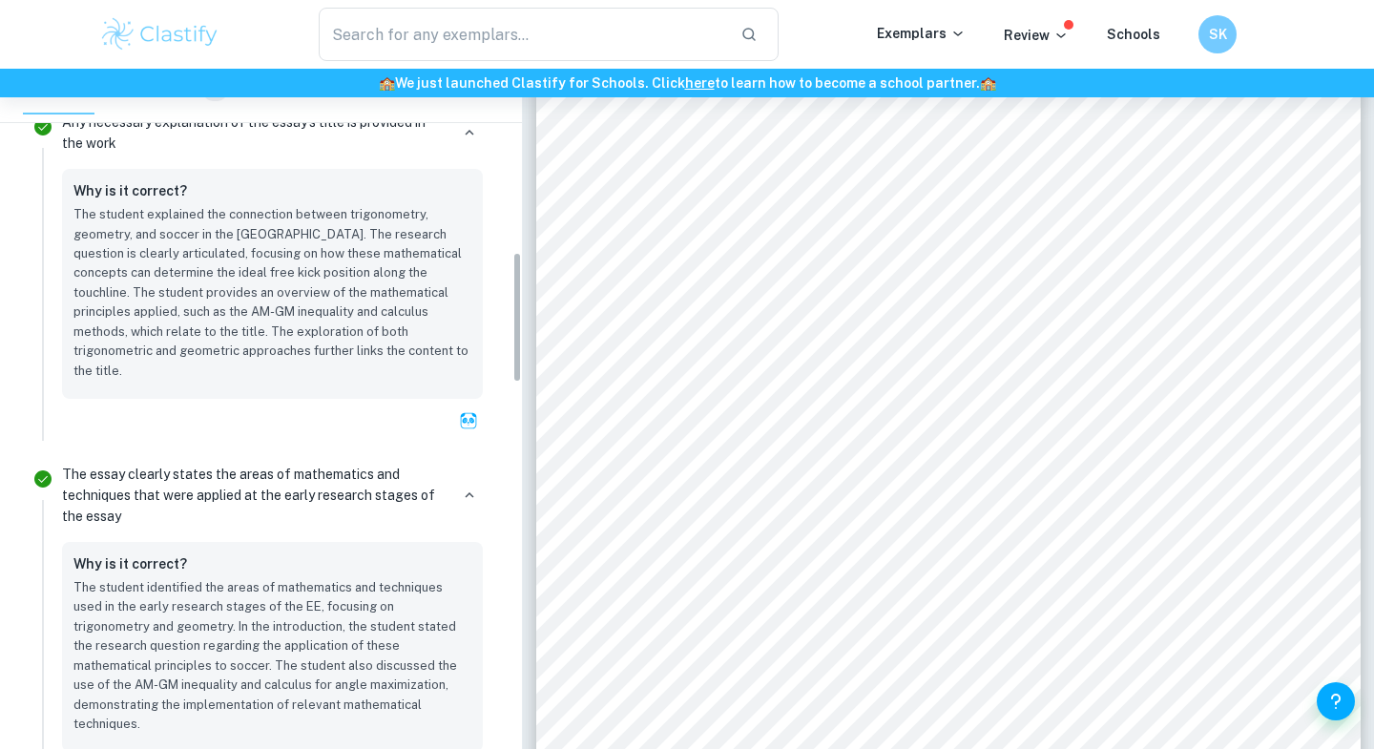
scroll to position [219, 0]
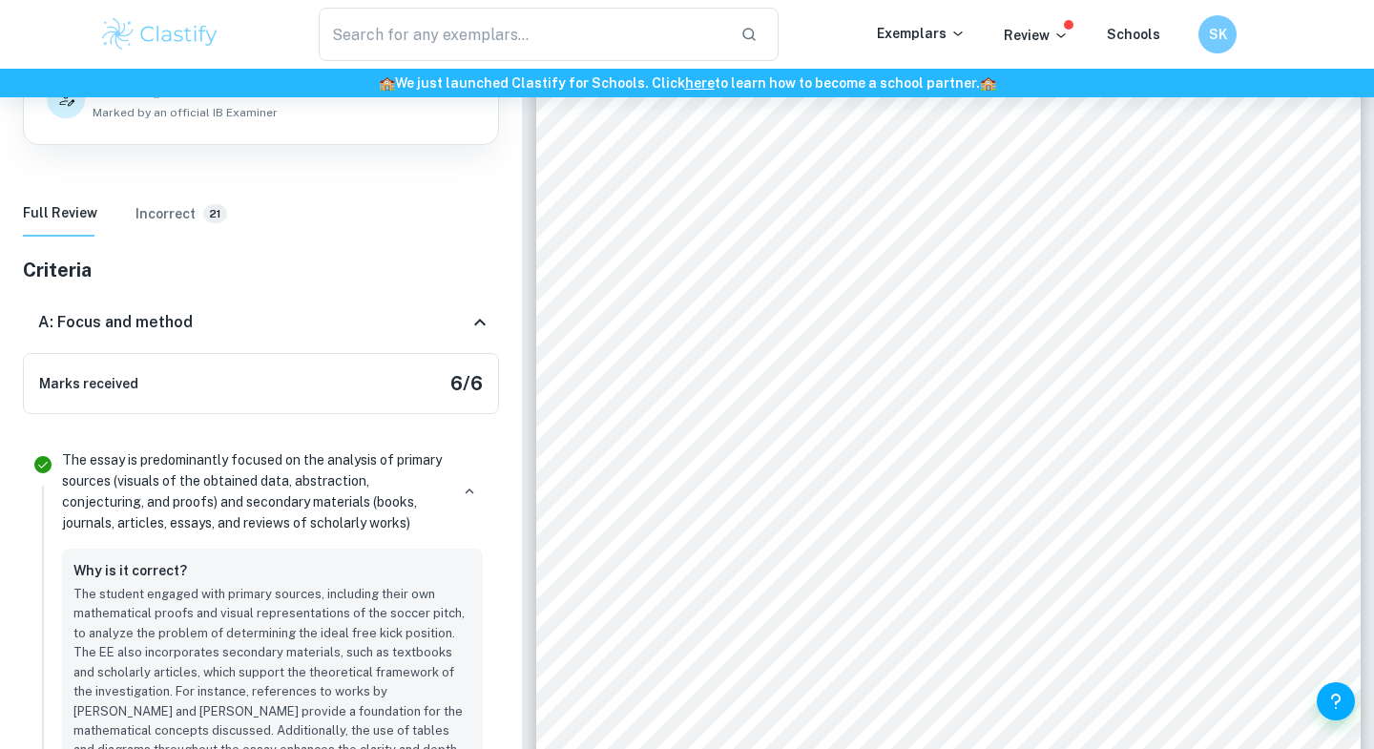
click at [477, 317] on icon at bounding box center [479, 322] width 23 height 23
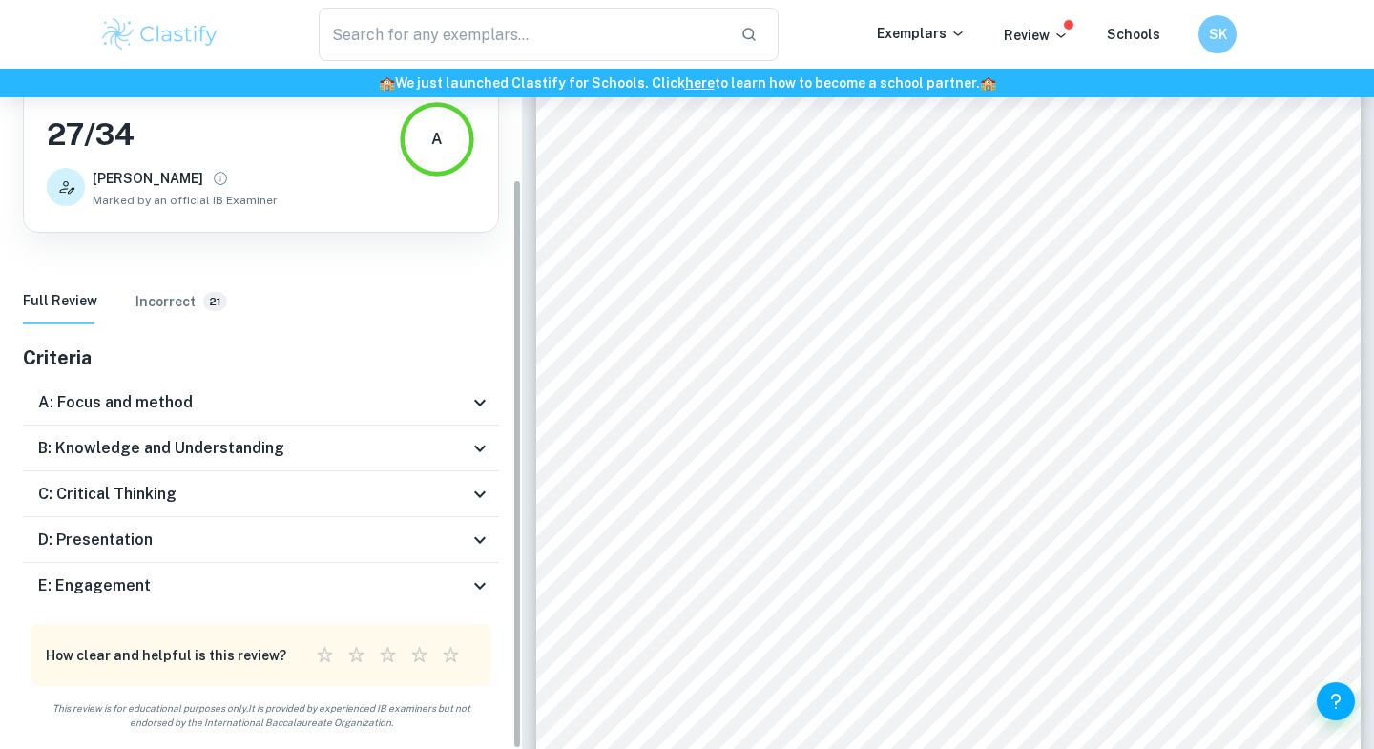
scroll to position [132, 0]
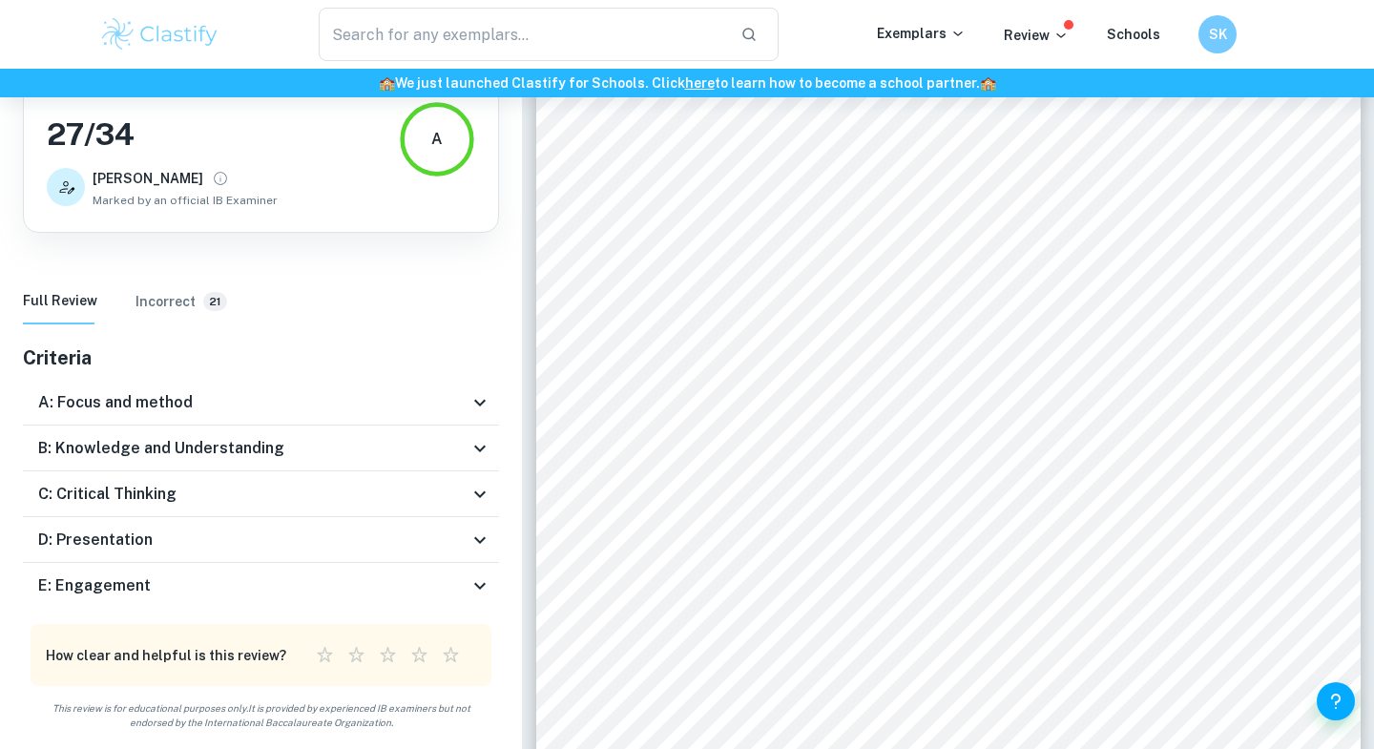
click at [171, 291] on h6 "Incorrect" at bounding box center [165, 301] width 60 height 21
